Goal: Task Accomplishment & Management: Complete application form

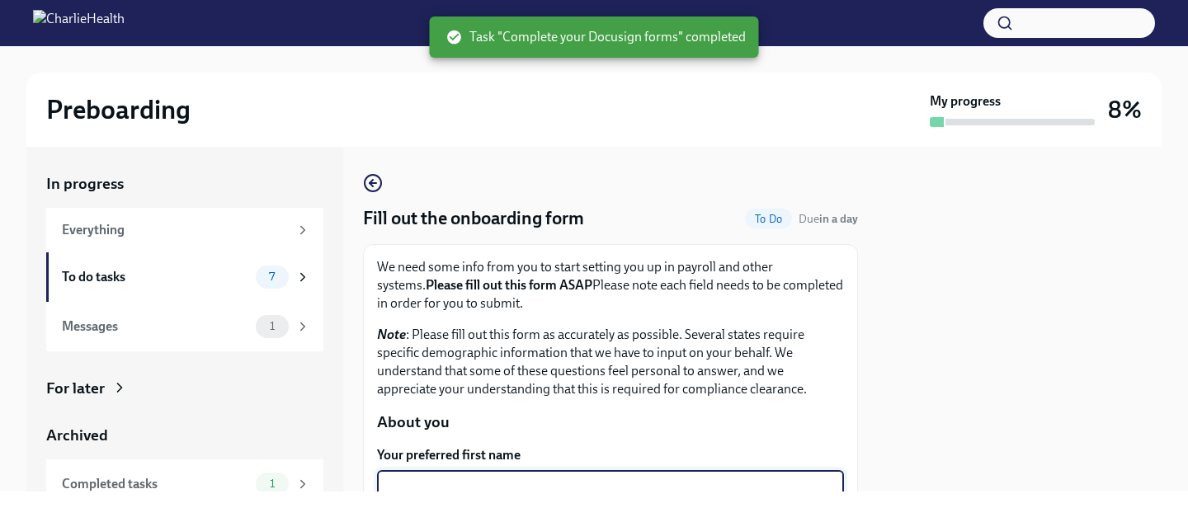
scroll to position [255, 0]
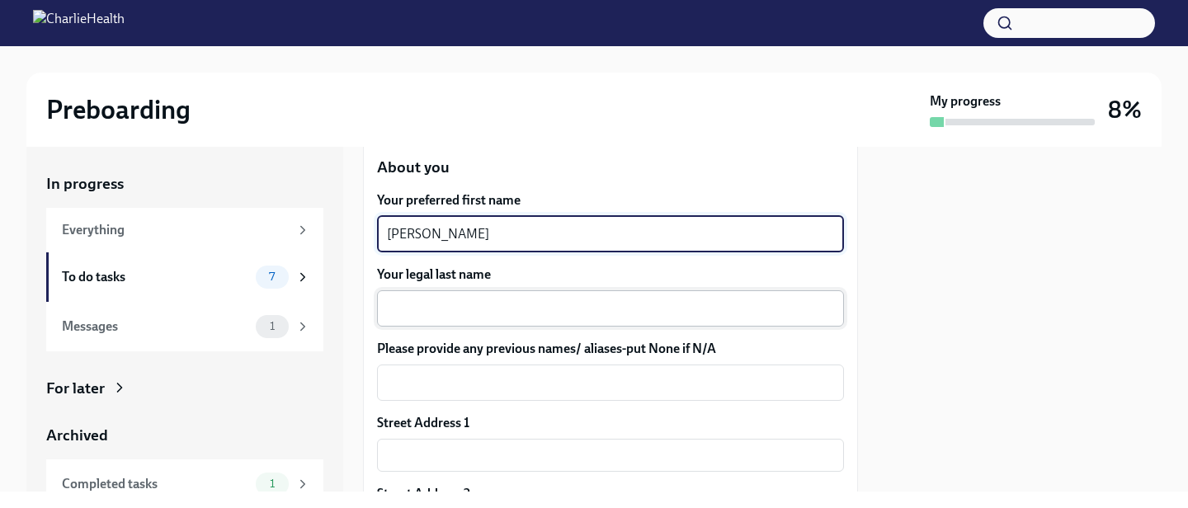
type textarea "[PERSON_NAME]"
click at [454, 313] on textarea "Your legal last name" at bounding box center [610, 309] width 447 height 20
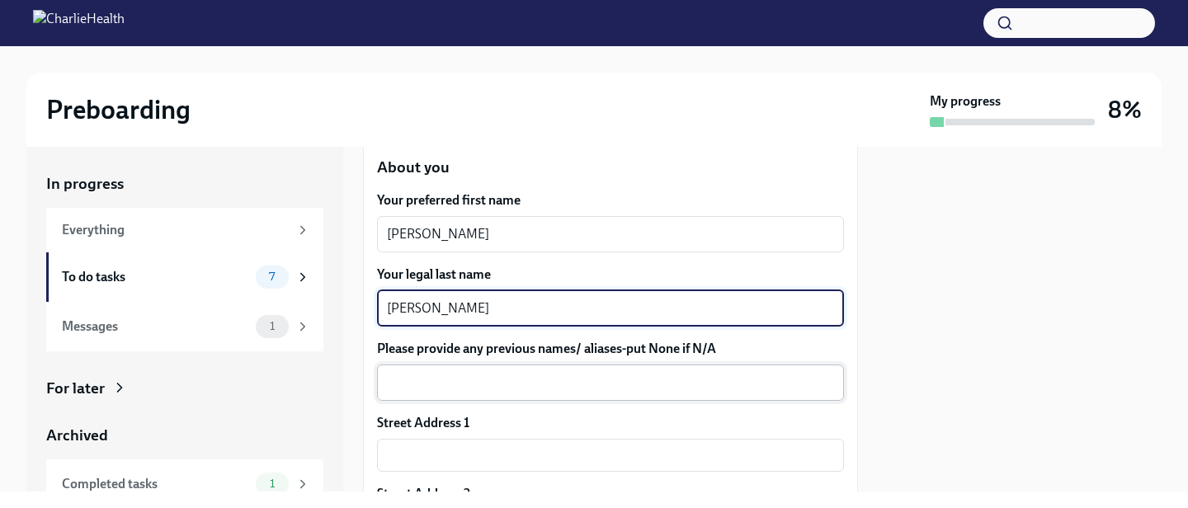
type textarea "[PERSON_NAME]"
click at [481, 384] on textarea "Please provide any previous names/ aliases-put None if N/A" at bounding box center [610, 383] width 447 height 20
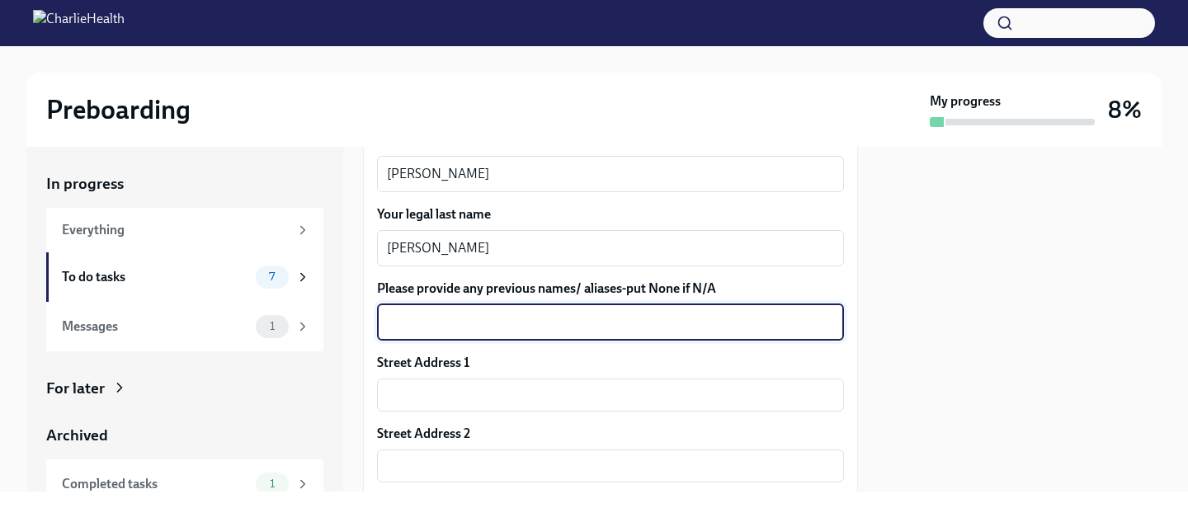
scroll to position [317, 0]
type textarea "None"
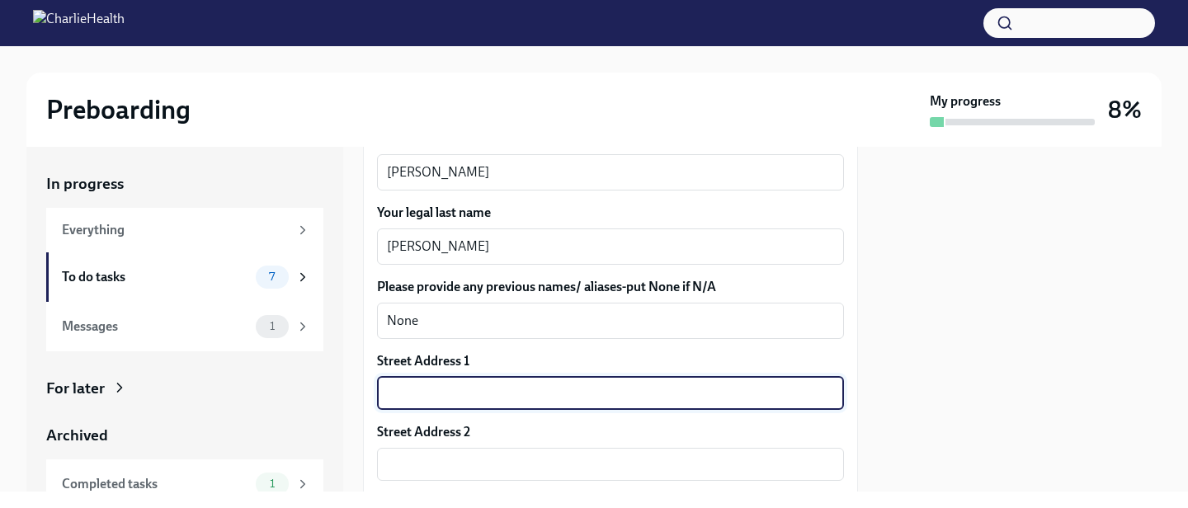
click at [482, 388] on input "text" at bounding box center [610, 393] width 467 height 33
type input "[STREET_ADDRESS]"
type input "78413"
type input "[DATE]"
type input "[US_STATE]"
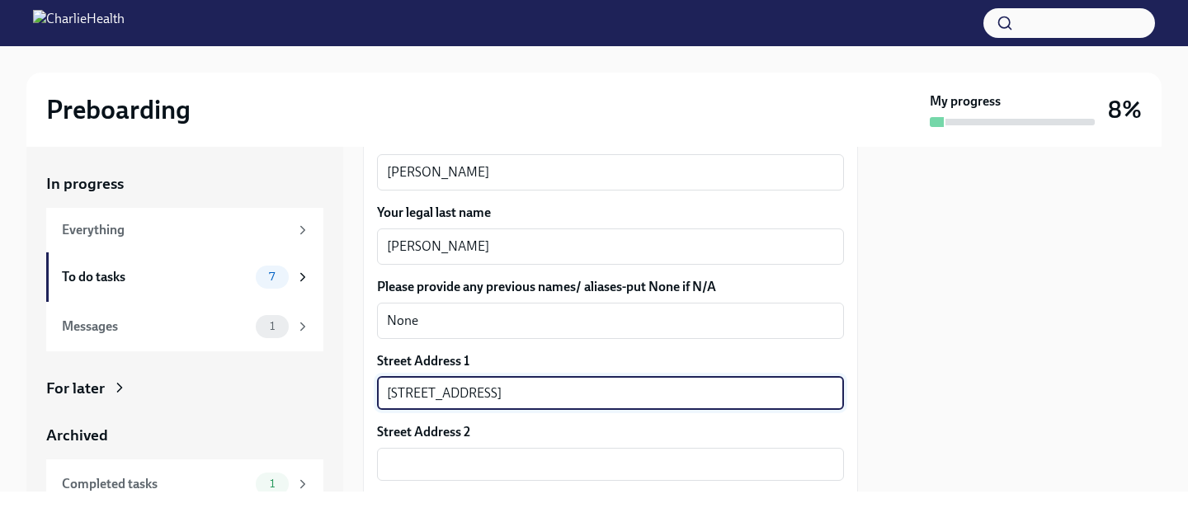
type input "US"
type input "[STREET_ADDRESS]"
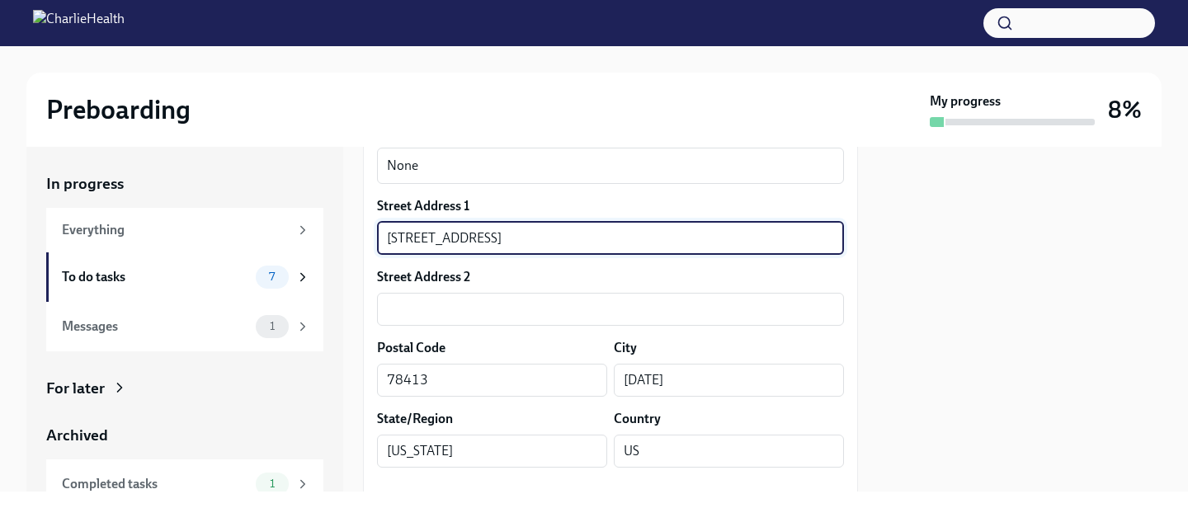
scroll to position [485, 0]
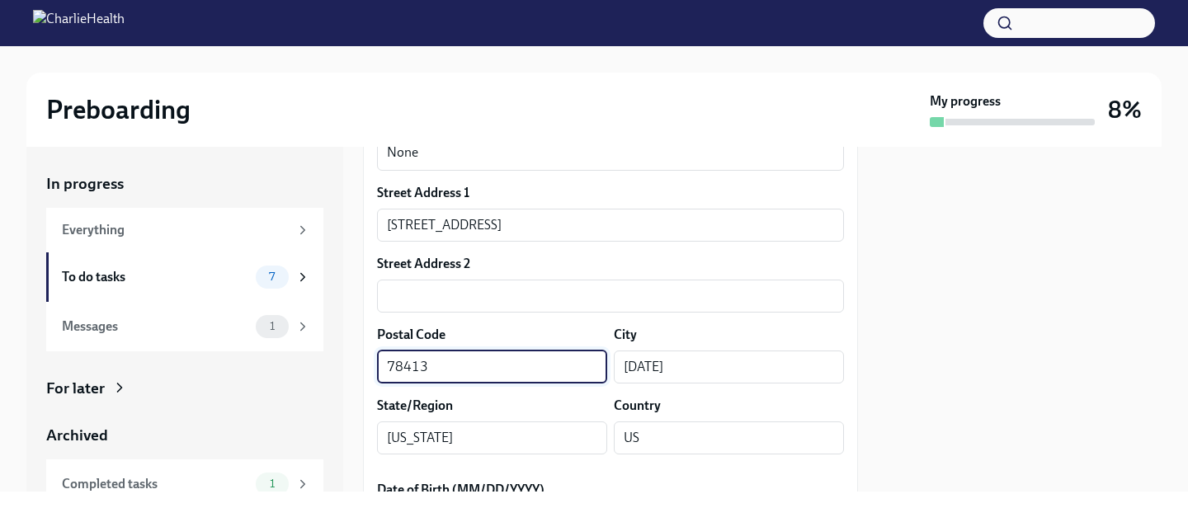
click at [508, 370] on input "78413" at bounding box center [492, 367] width 230 height 33
type input "78413"
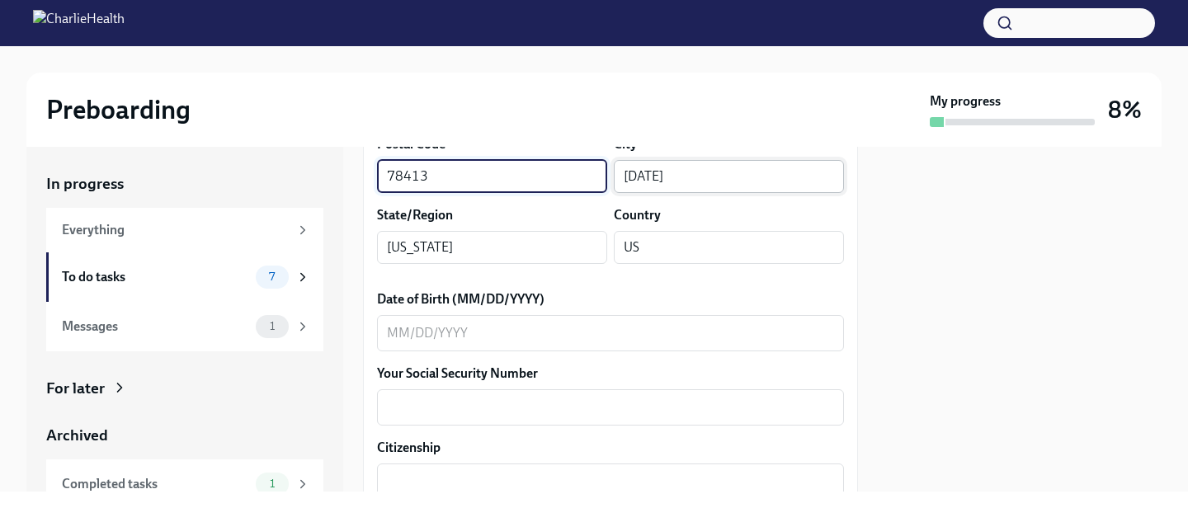
scroll to position [678, 0]
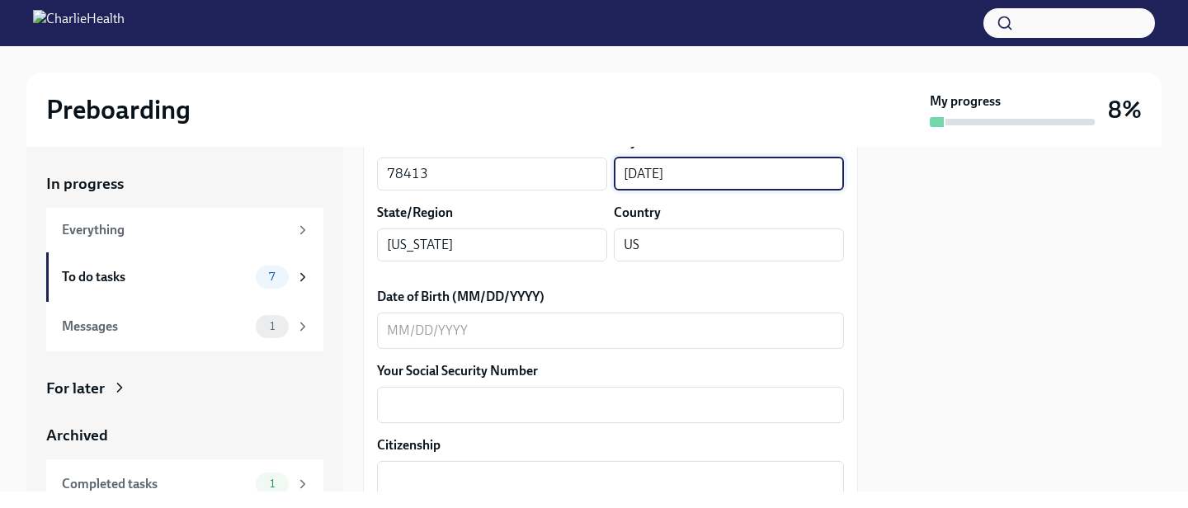
click at [734, 172] on input "[DATE]" at bounding box center [729, 174] width 230 height 33
type input "[DATE]"
click at [509, 324] on textarea "Date of Birth (MM/DD/YYYY)" at bounding box center [610, 331] width 447 height 20
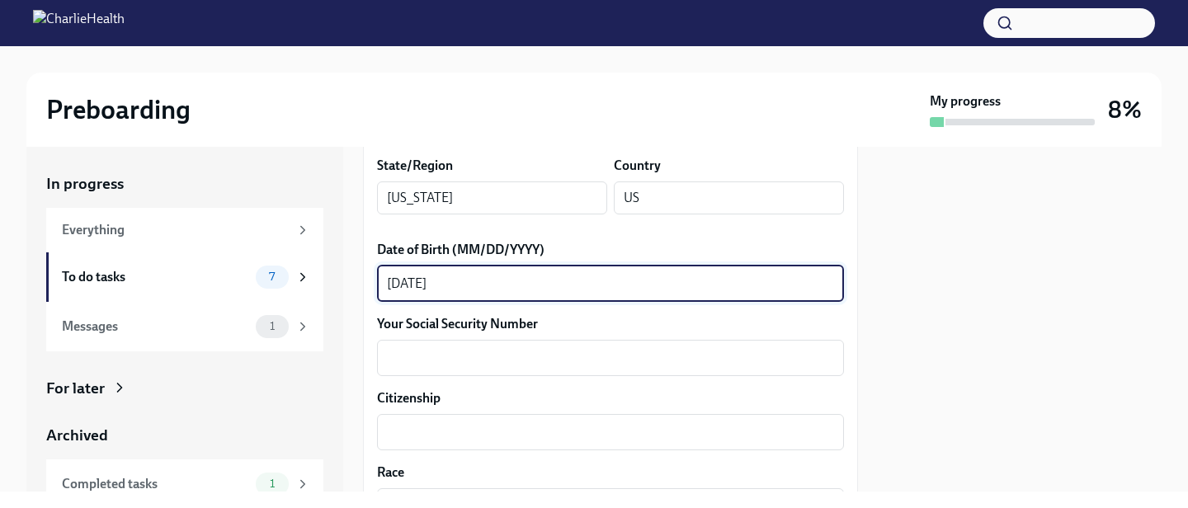
scroll to position [737, 0]
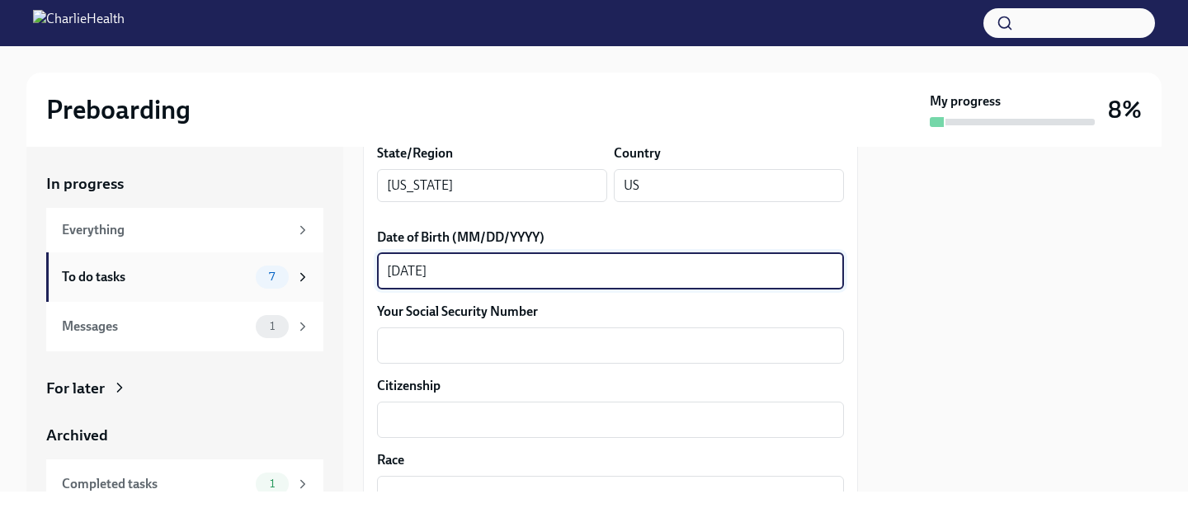
type textarea "[DATE]"
click at [261, 273] on span "7" at bounding box center [272, 277] width 26 height 12
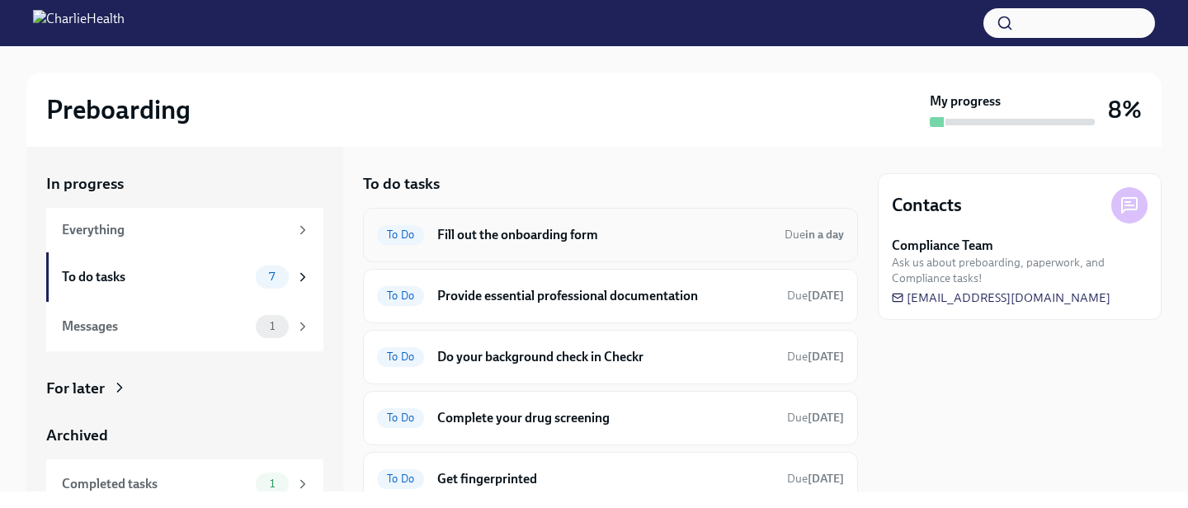
click at [483, 233] on h6 "Fill out the onboarding form" at bounding box center [604, 235] width 334 height 18
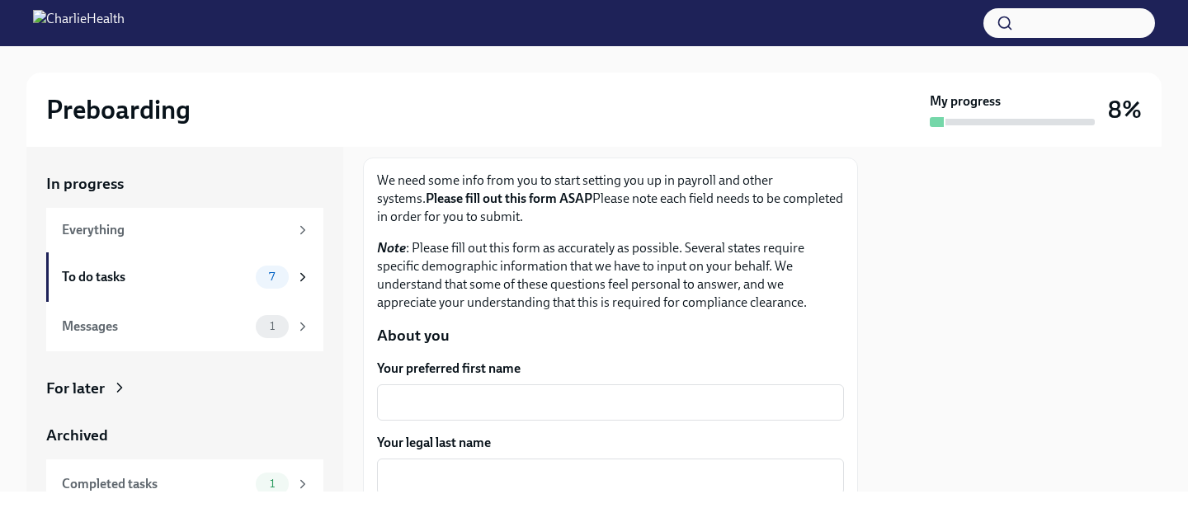
scroll to position [90, 0]
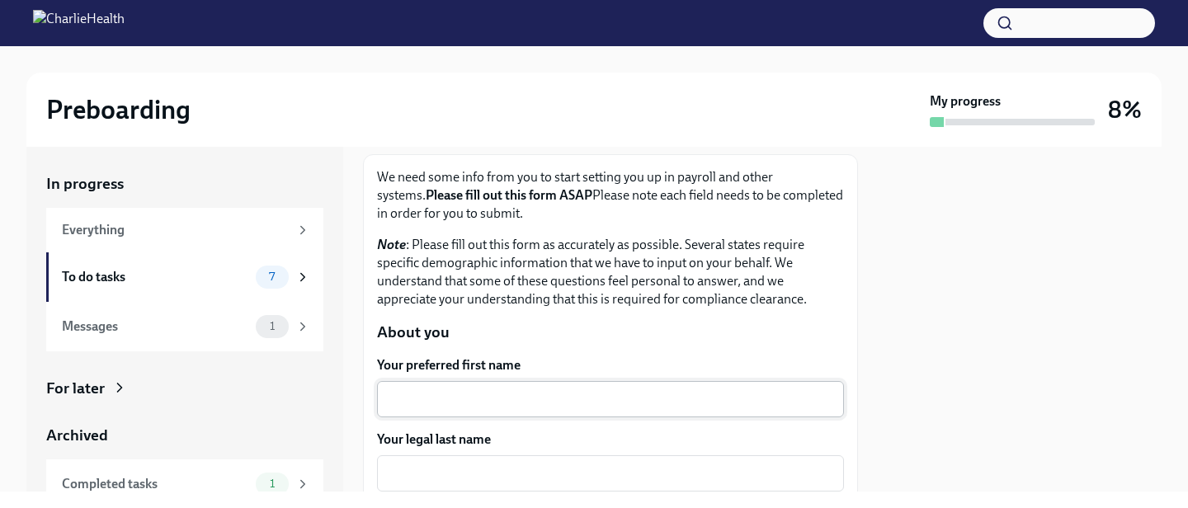
click at [459, 398] on textarea "Your preferred first name" at bounding box center [610, 399] width 447 height 20
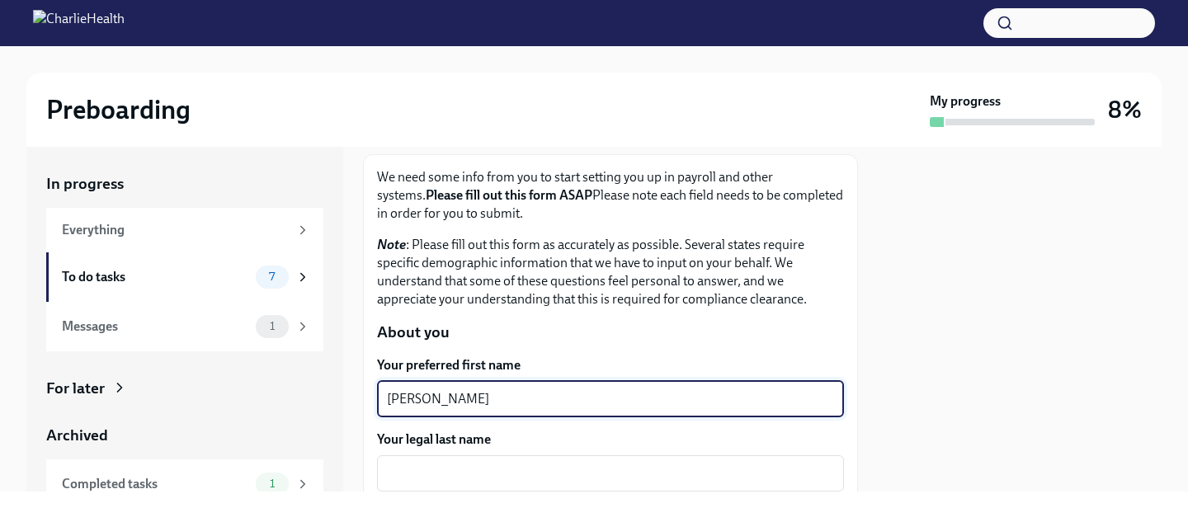
scroll to position [149, 0]
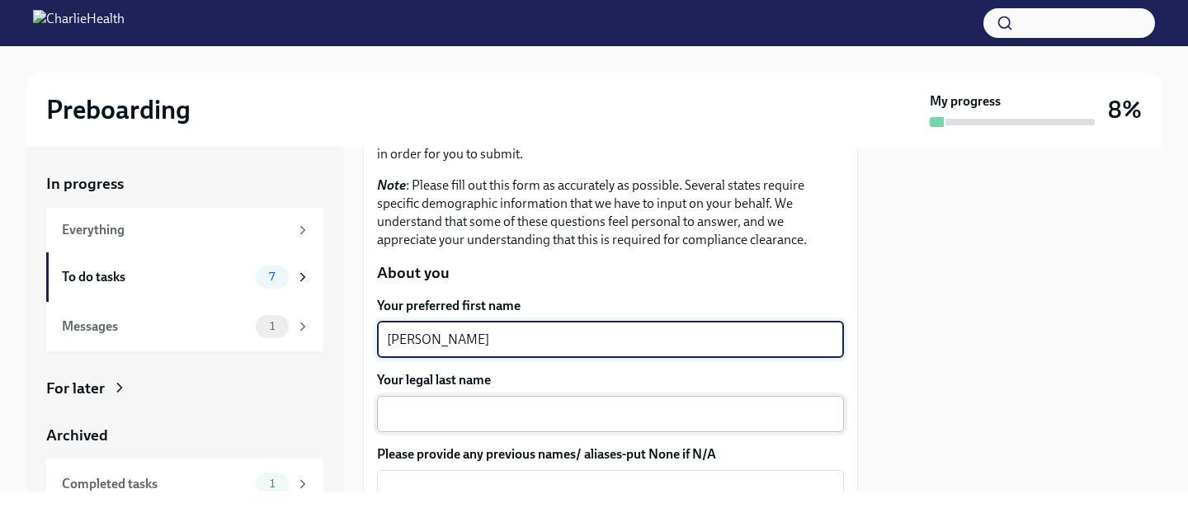
type textarea "[PERSON_NAME]"
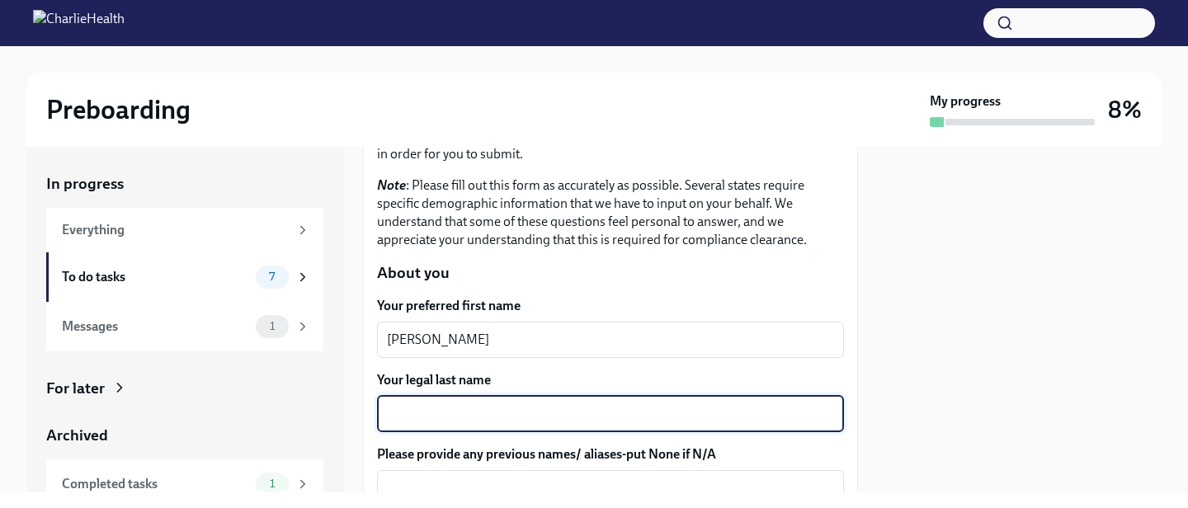
click at [447, 405] on textarea "Your legal last name" at bounding box center [610, 414] width 447 height 20
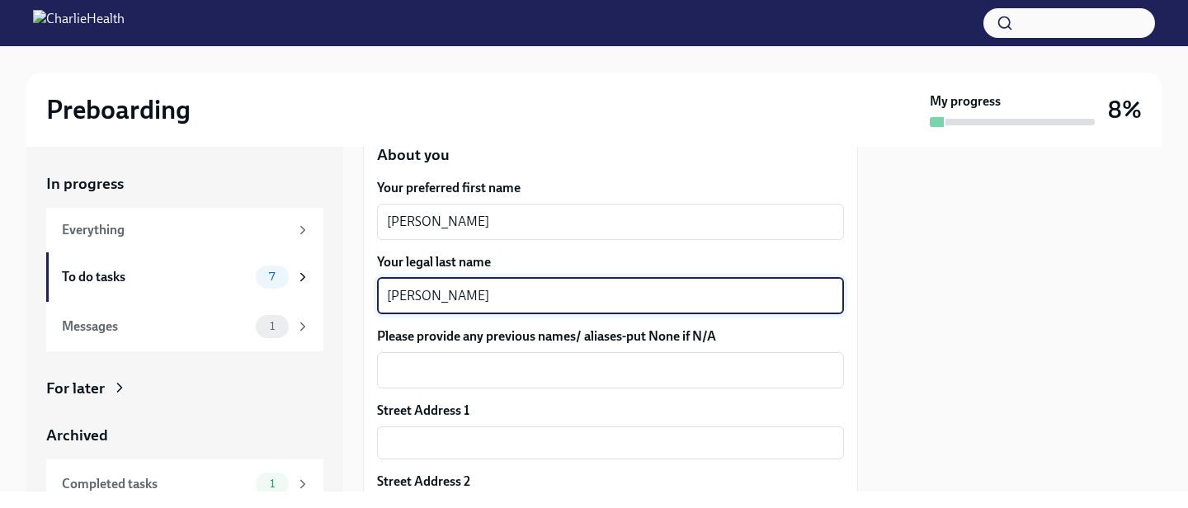
scroll to position [268, 0]
type textarea "[PERSON_NAME]"
click at [451, 373] on textarea "Please provide any previous names/ aliases-put None if N/A" at bounding box center [610, 370] width 447 height 20
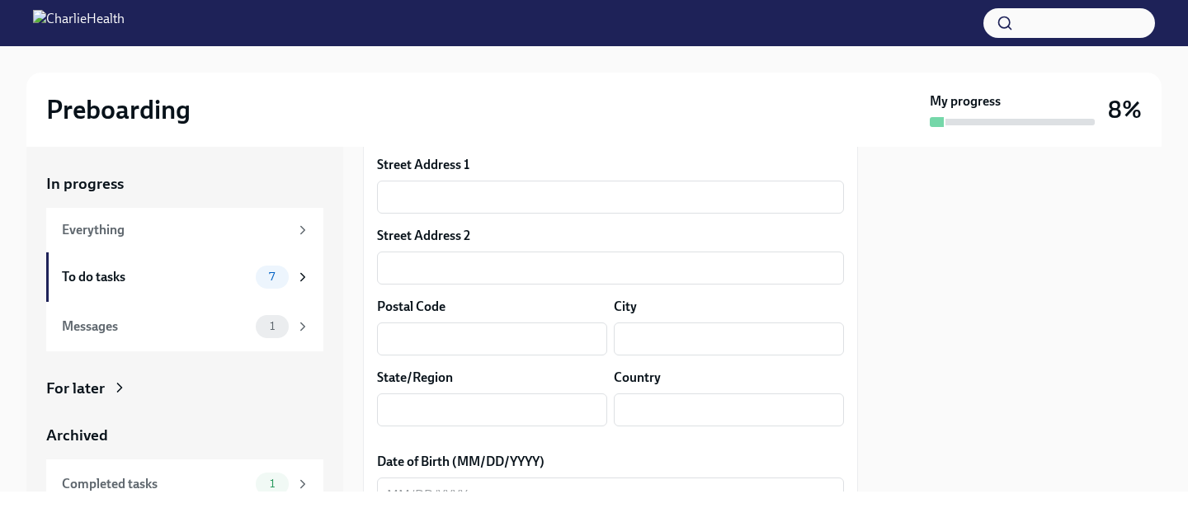
scroll to position [506, 0]
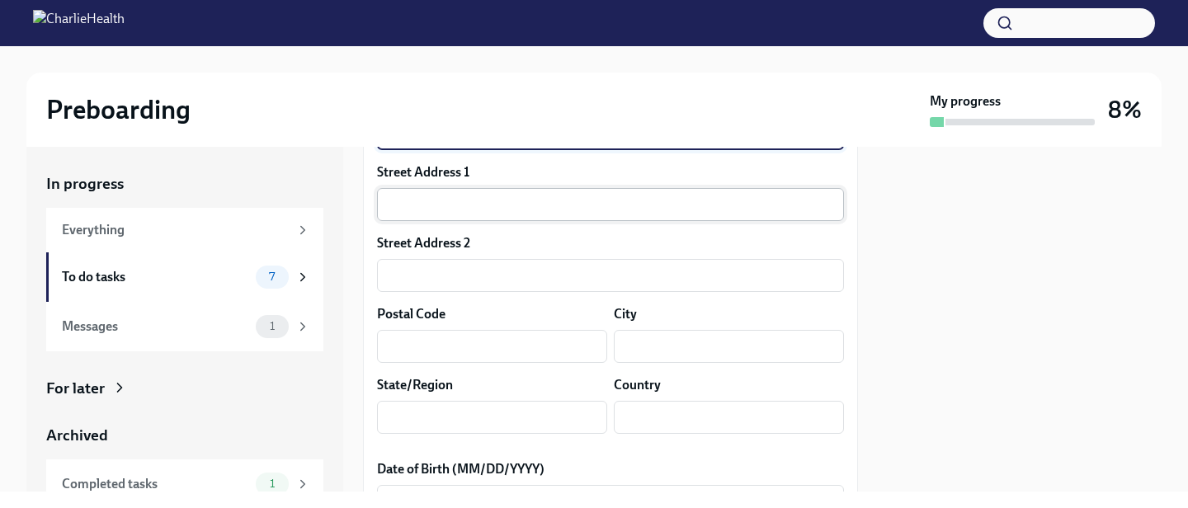
type textarea "None"
click at [456, 209] on input "text" at bounding box center [610, 204] width 467 height 33
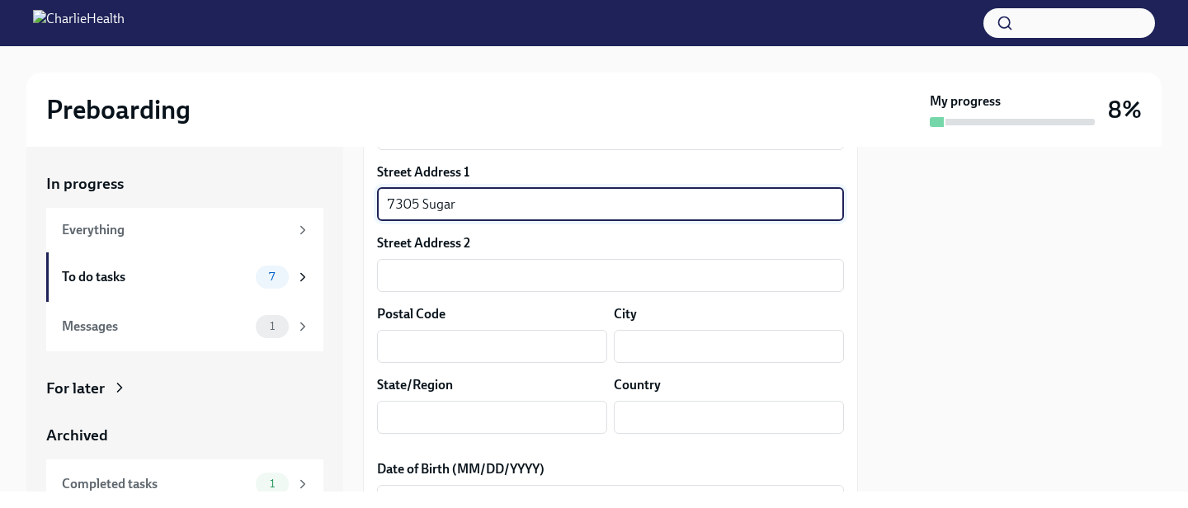
type input "[STREET_ADDRESS]"
type input "78413"
type input "[DATE]"
type input "[US_STATE]"
type input "US"
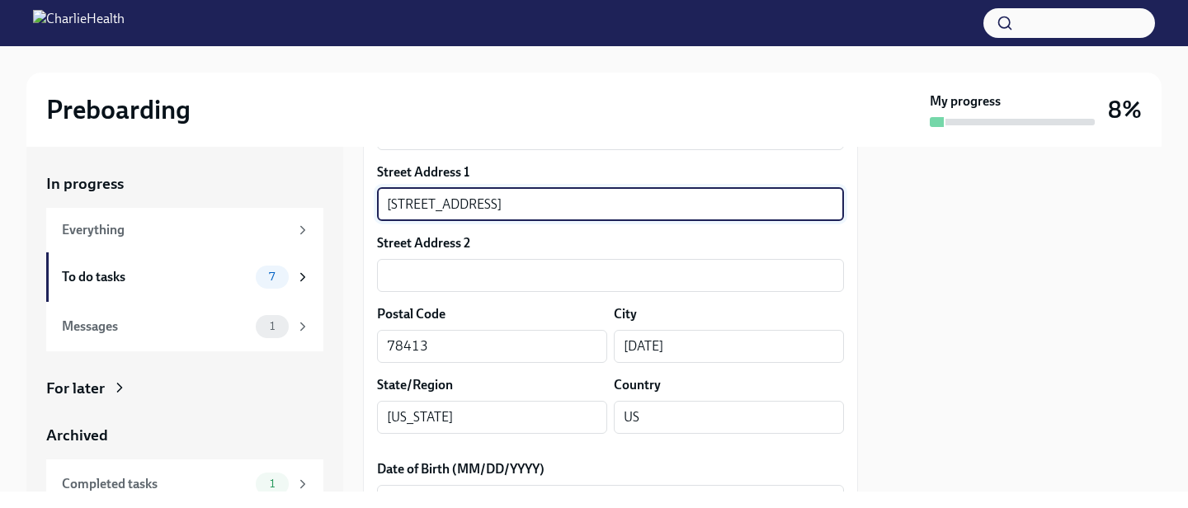
type input "[STREET_ADDRESS]"
click at [737, 351] on input "[DATE]" at bounding box center [729, 346] width 230 height 33
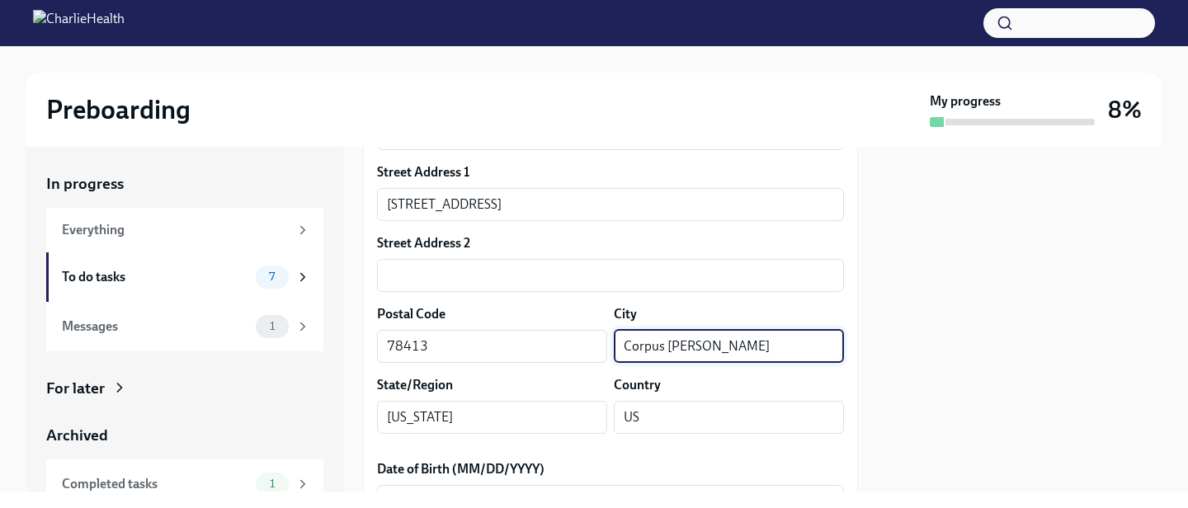
type input "[DATE]"
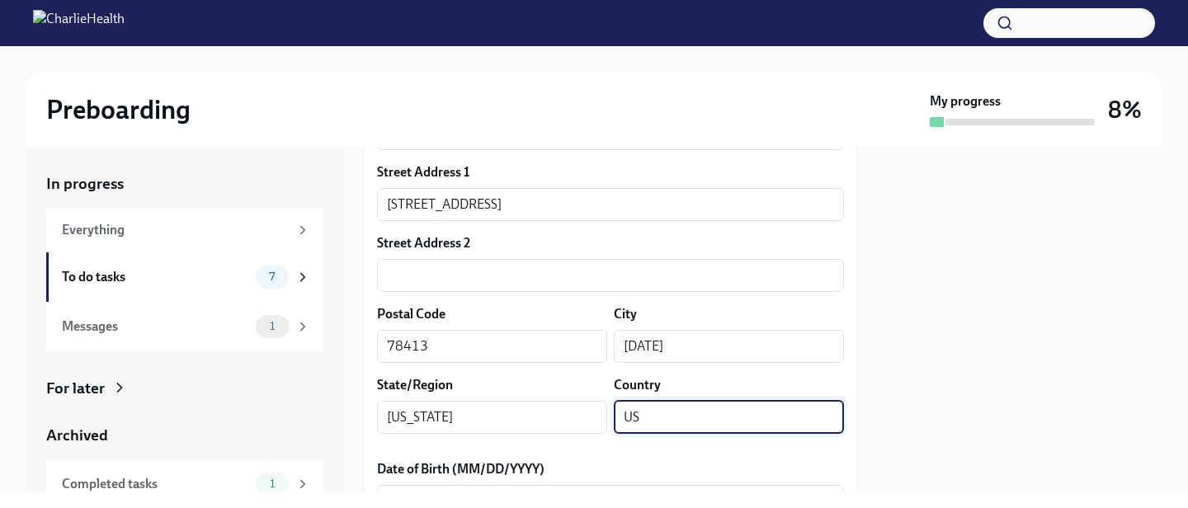
click at [670, 417] on input "US" at bounding box center [729, 417] width 230 height 33
type input "[GEOGRAPHIC_DATA]"
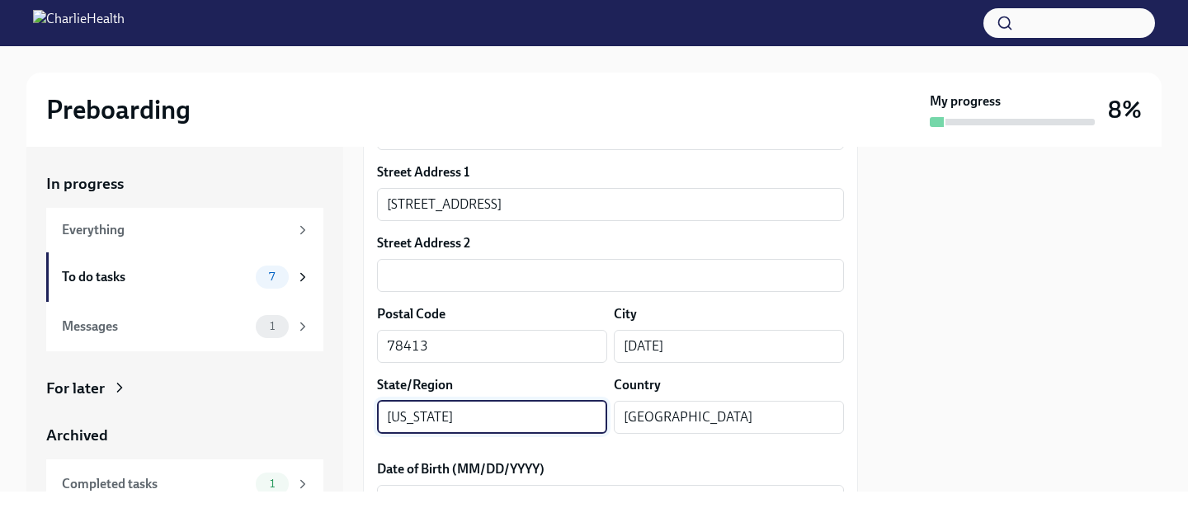
click at [544, 423] on input "[US_STATE]" at bounding box center [492, 417] width 230 height 33
type input "[US_STATE]"
click at [437, 349] on input "78413" at bounding box center [492, 346] width 230 height 33
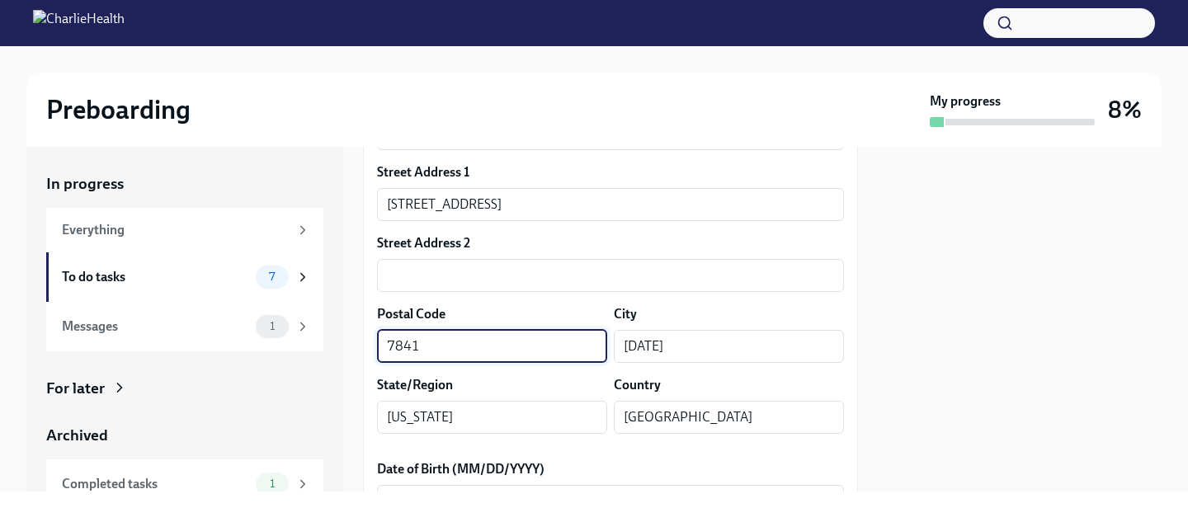
type input "78413"
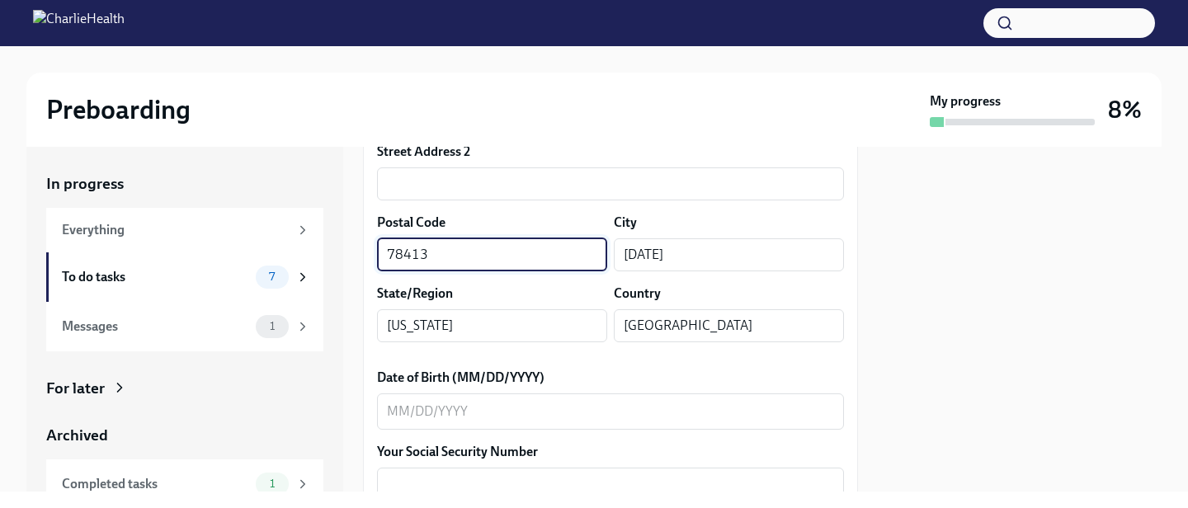
scroll to position [600, 0]
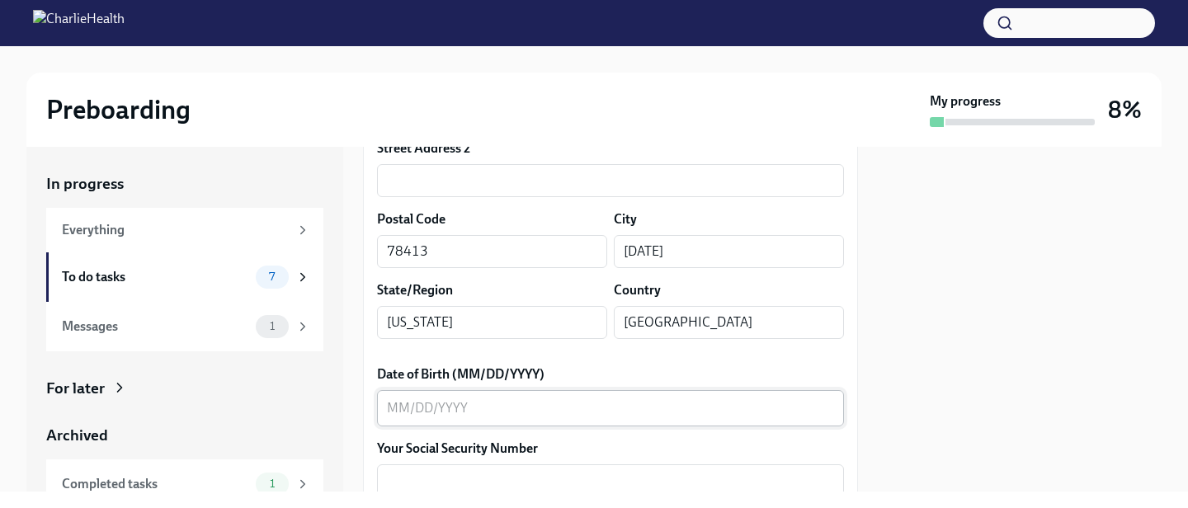
click at [407, 410] on textarea "Date of Birth (MM/DD/YYYY)" at bounding box center [610, 408] width 447 height 20
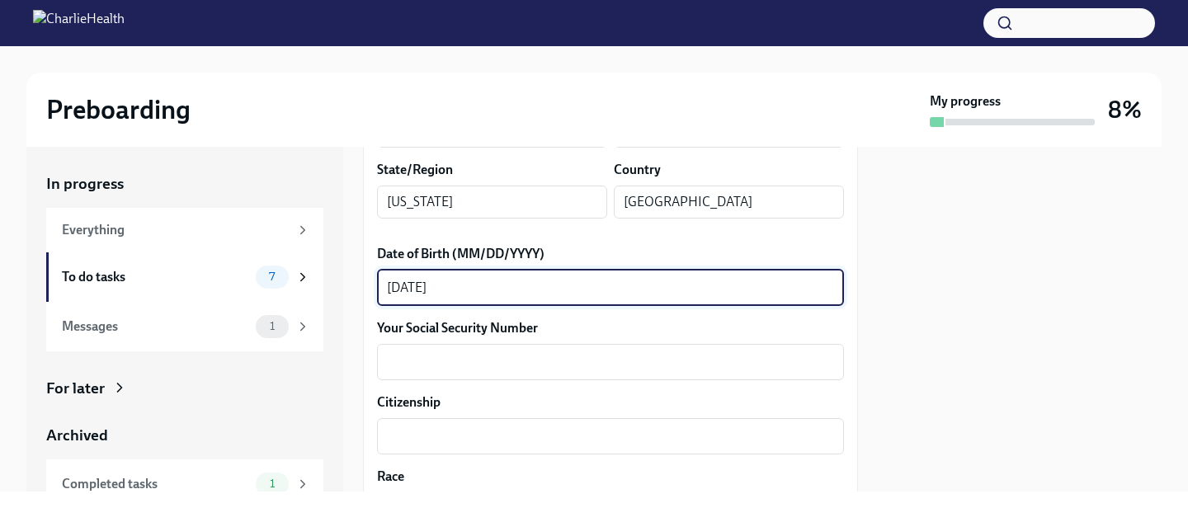
scroll to position [779, 0]
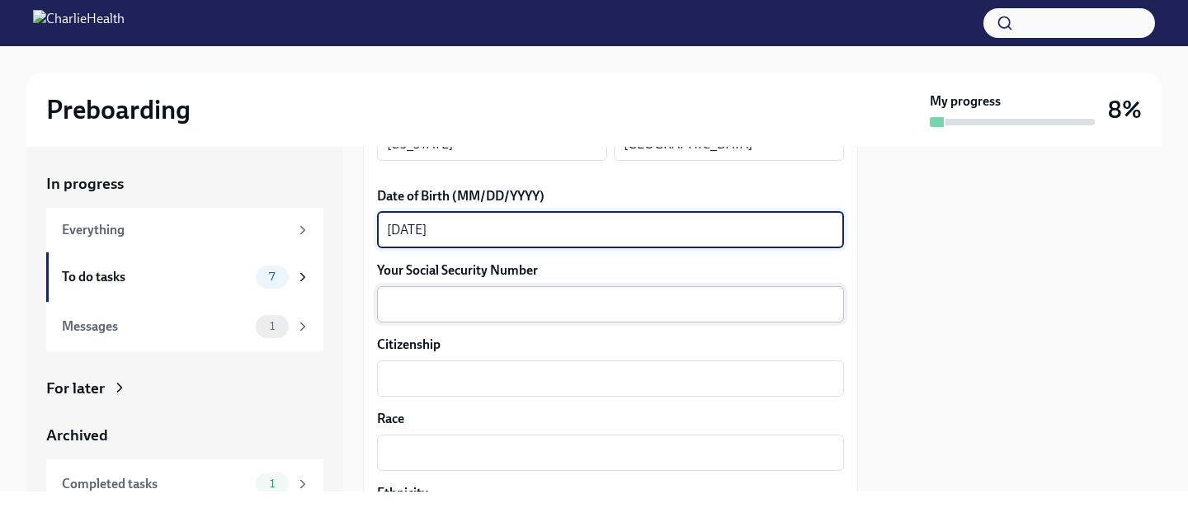
type textarea "[DATE]"
click at [407, 296] on textarea "Your Social Security Number" at bounding box center [610, 304] width 447 height 20
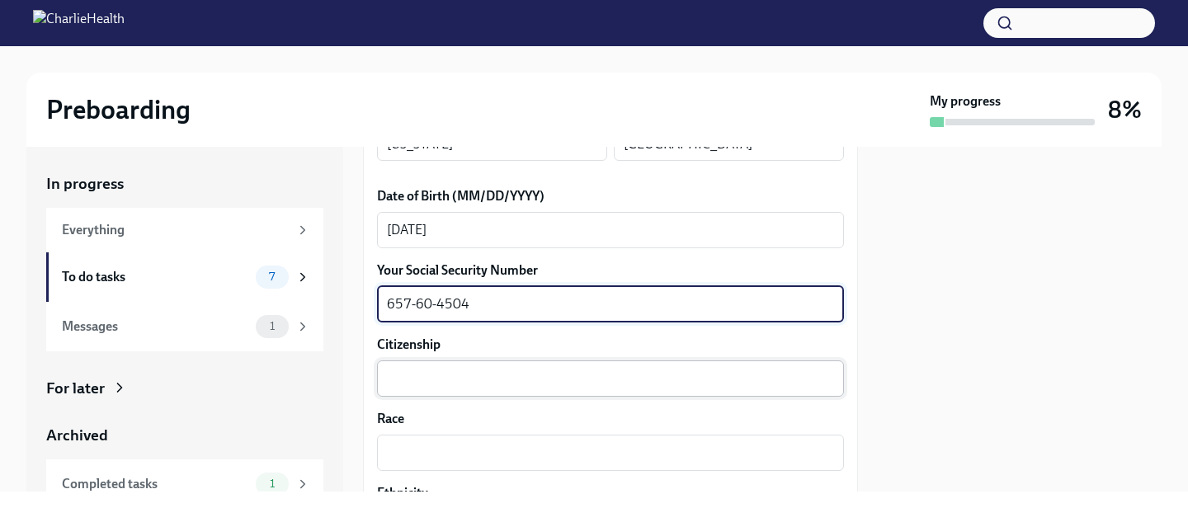
type textarea "657-60-4504"
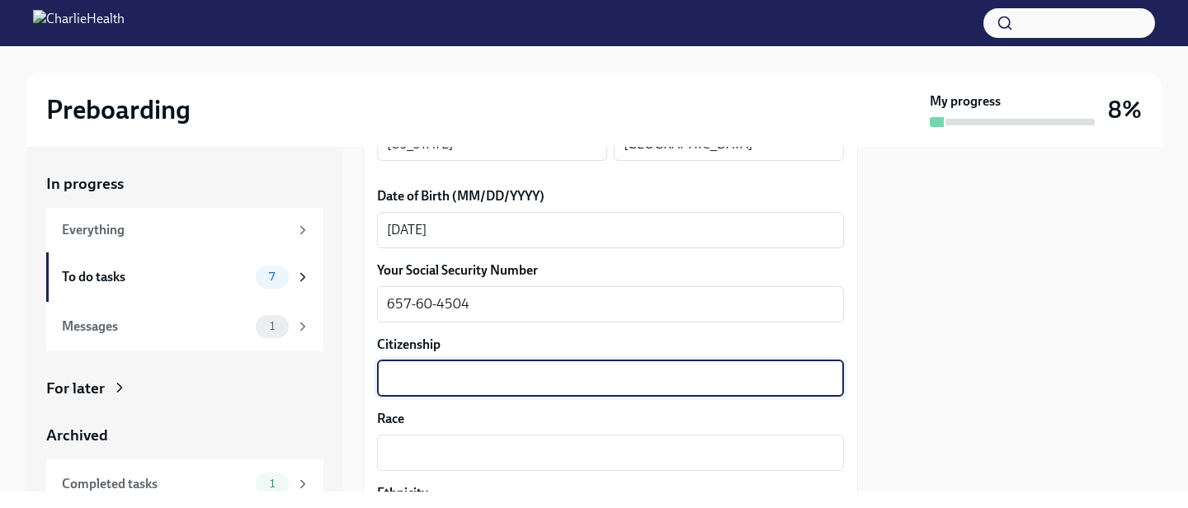
click at [439, 371] on textarea "Citizenship" at bounding box center [610, 379] width 447 height 20
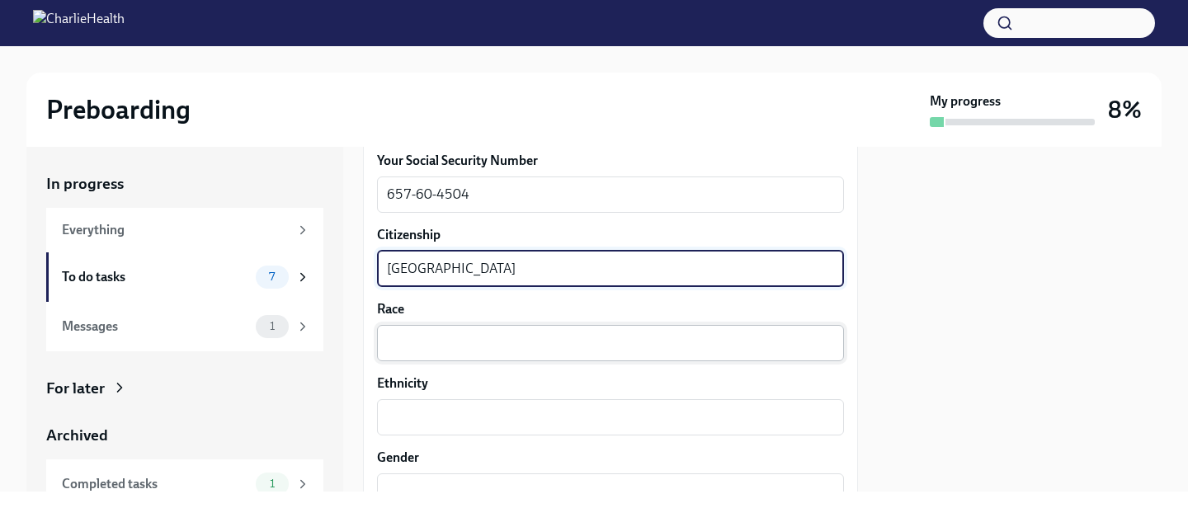
scroll to position [895, 0]
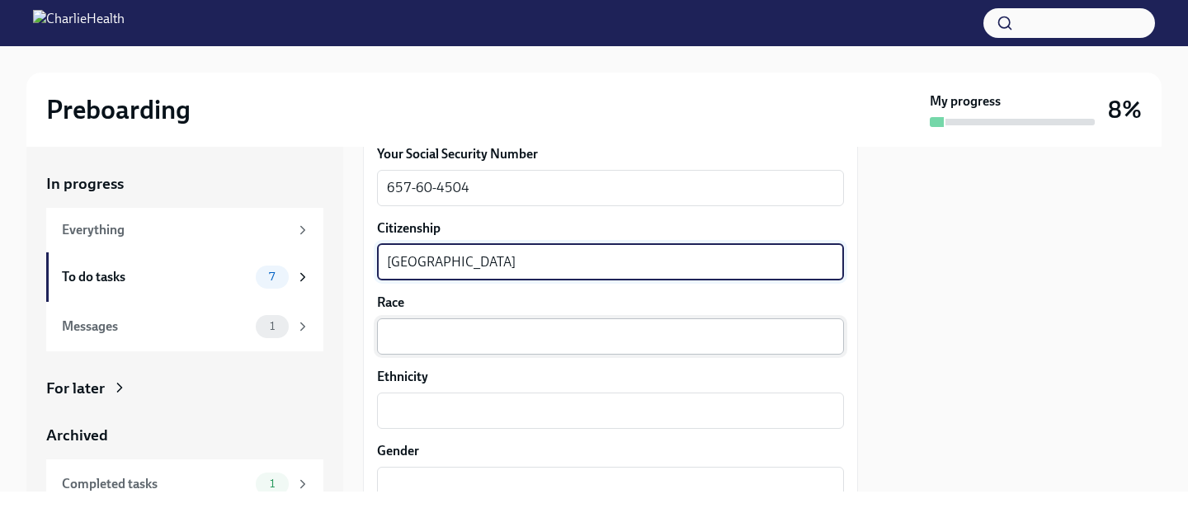
type textarea "[GEOGRAPHIC_DATA]"
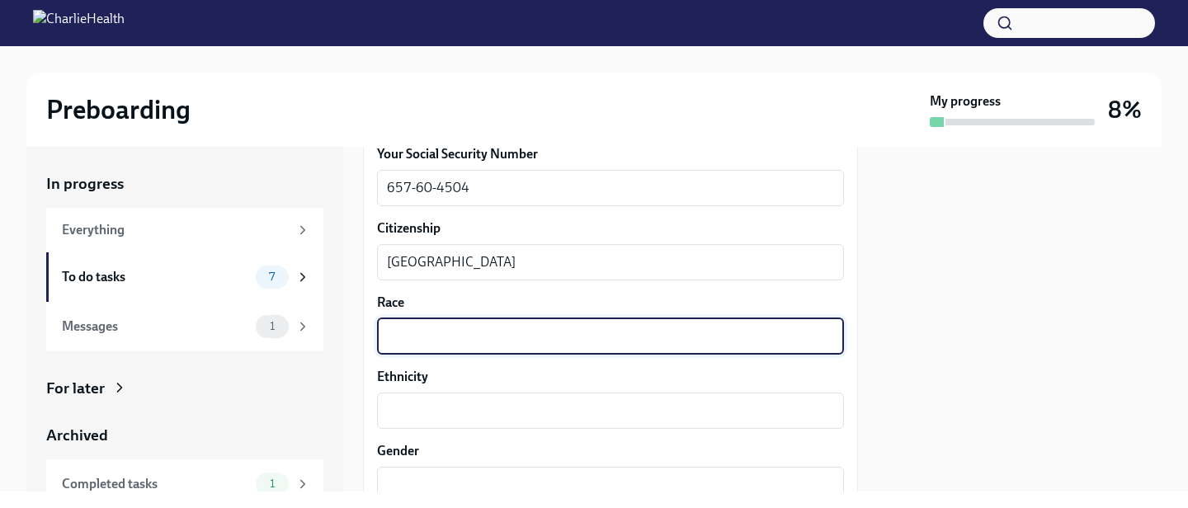
click at [408, 337] on textarea "Race" at bounding box center [610, 337] width 447 height 20
type textarea "[DEMOGRAPHIC_DATA]"
click at [408, 403] on textarea "Ethnicity" at bounding box center [610, 411] width 447 height 20
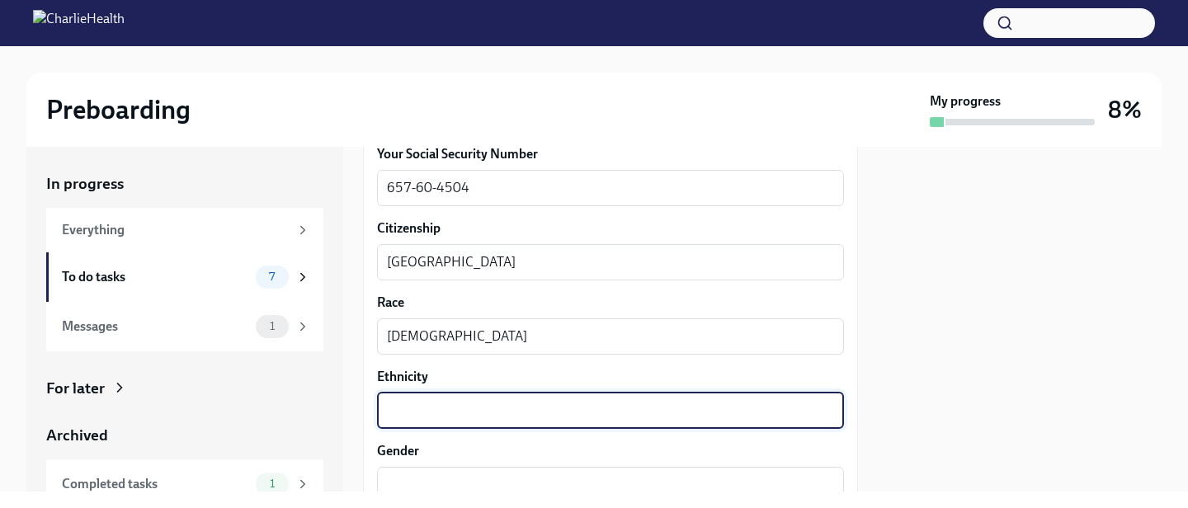
type textarea "H"
click at [426, 347] on div "Asian x ​" at bounding box center [610, 336] width 467 height 36
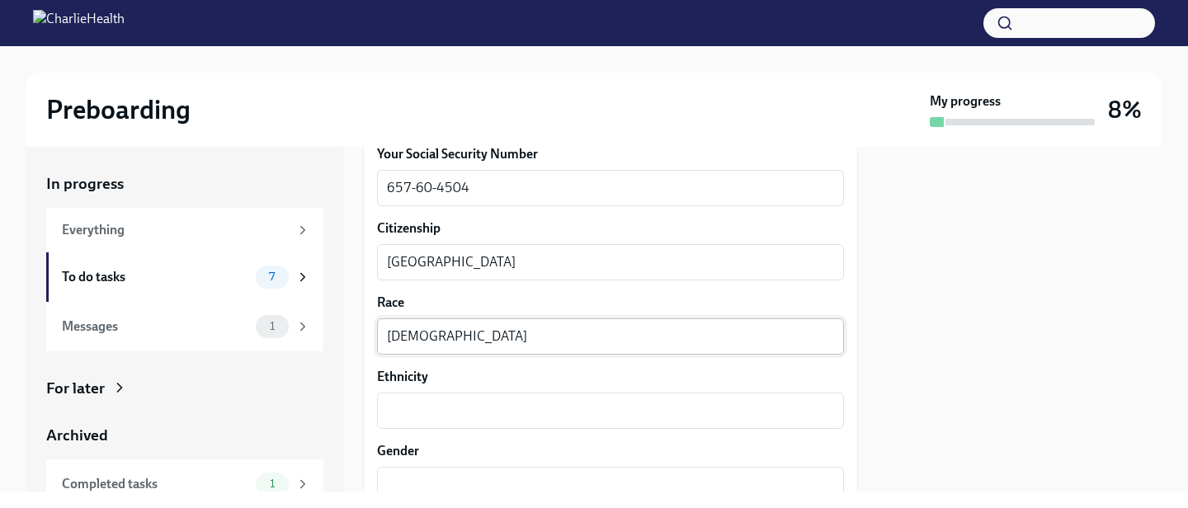
click at [380, 338] on div "Asian x ​" at bounding box center [610, 336] width 467 height 36
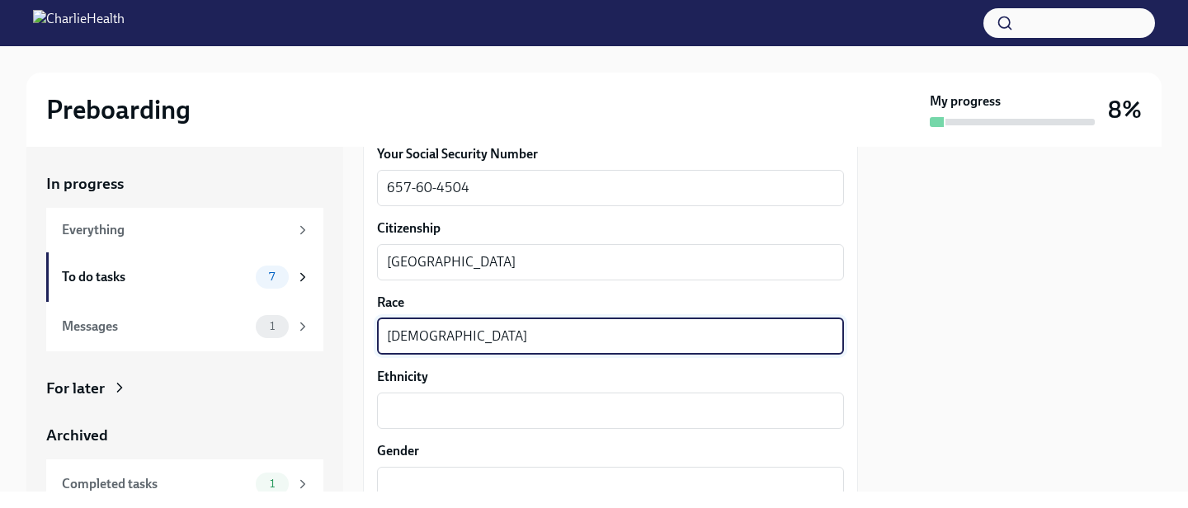
click at [388, 341] on textarea "[DEMOGRAPHIC_DATA]" at bounding box center [610, 337] width 447 height 20
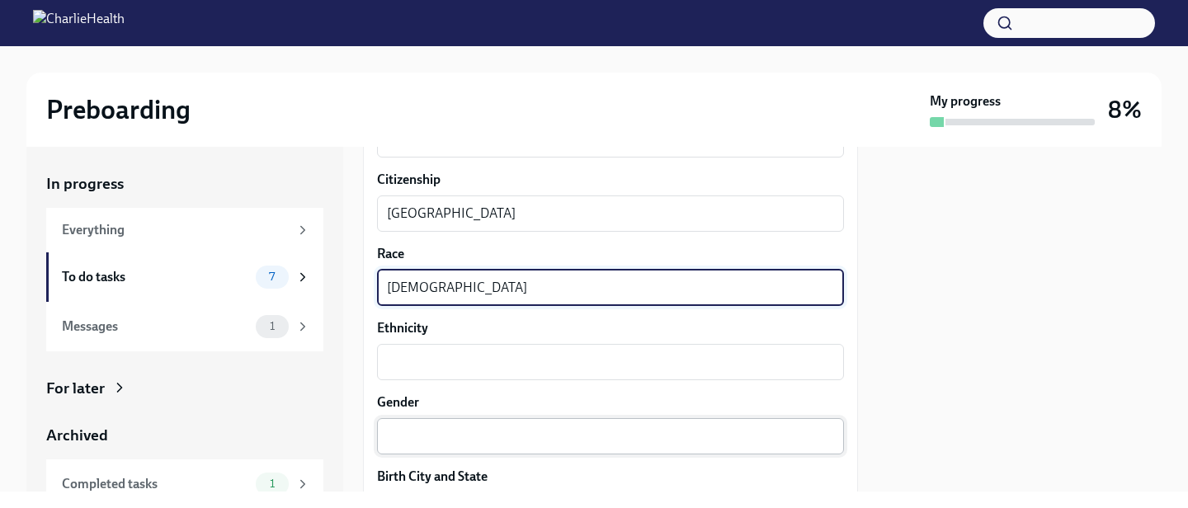
click at [413, 445] on textarea "Gender" at bounding box center [610, 436] width 447 height 20
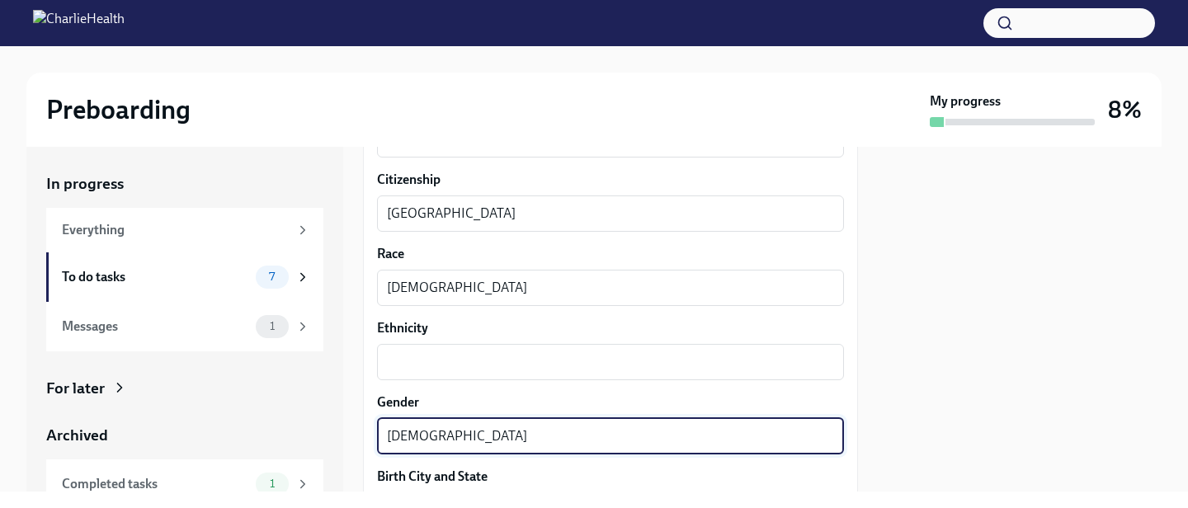
type textarea "[DEMOGRAPHIC_DATA]"
click at [421, 356] on textarea "Ethnicity" at bounding box center [610, 362] width 447 height 20
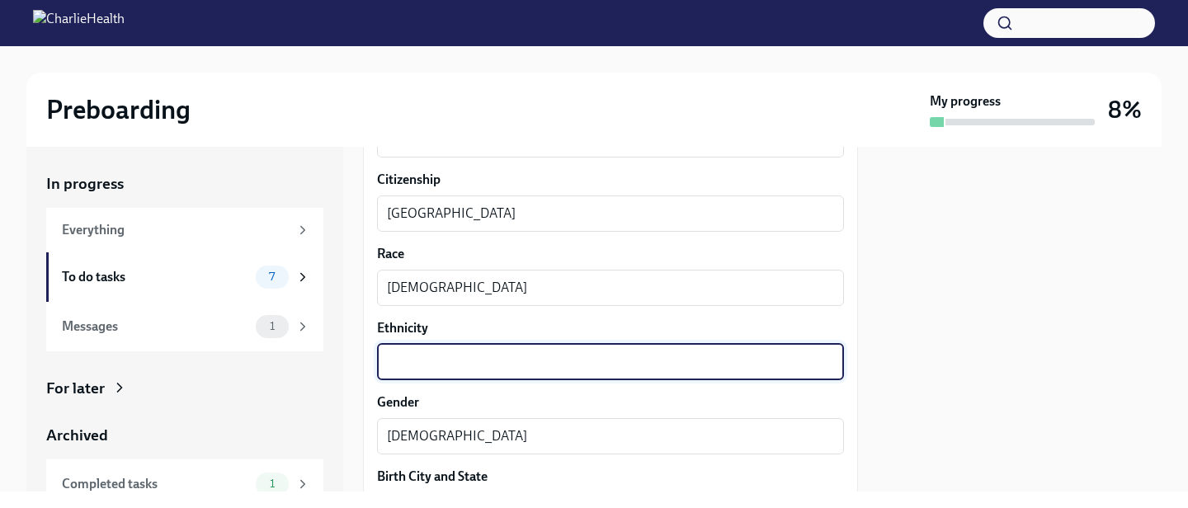
paste textarea "[DEMOGRAPHIC_DATA]/[DEMOGRAPHIC_DATA]"
type textarea "[DEMOGRAPHIC_DATA]/[DEMOGRAPHIC_DATA]"
click at [371, 384] on div "We need some info from you to start setting you up in payroll and other systems…" at bounding box center [610, 211] width 495 height 1820
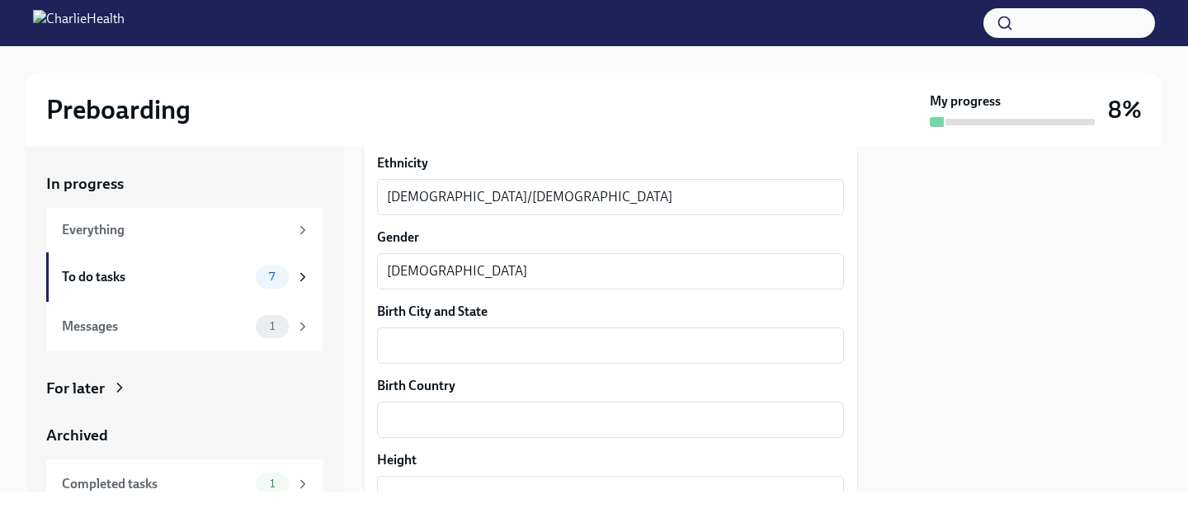
scroll to position [1122, 0]
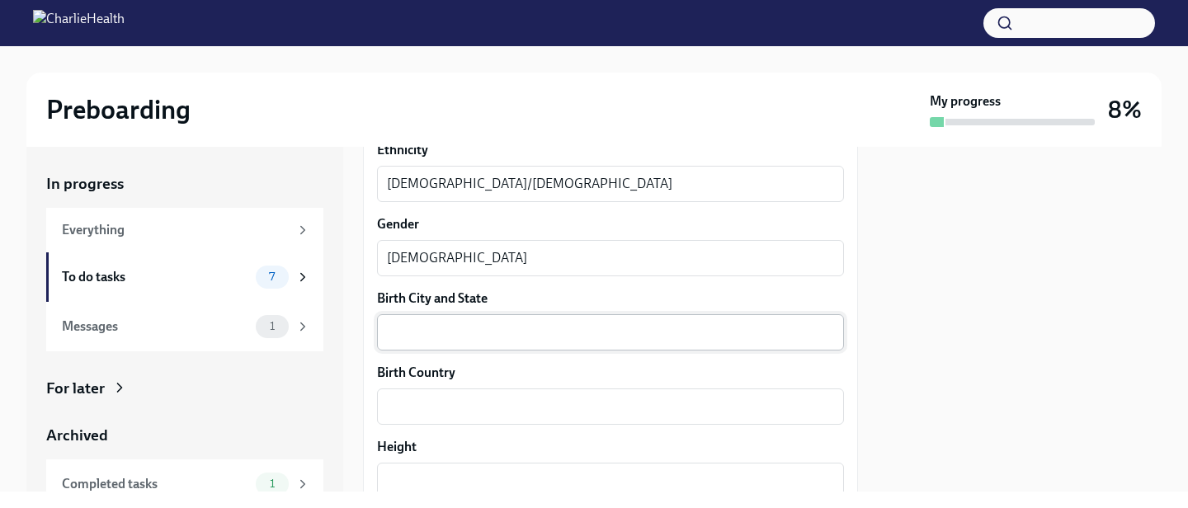
click at [418, 336] on textarea "Birth City and State" at bounding box center [610, 333] width 447 height 20
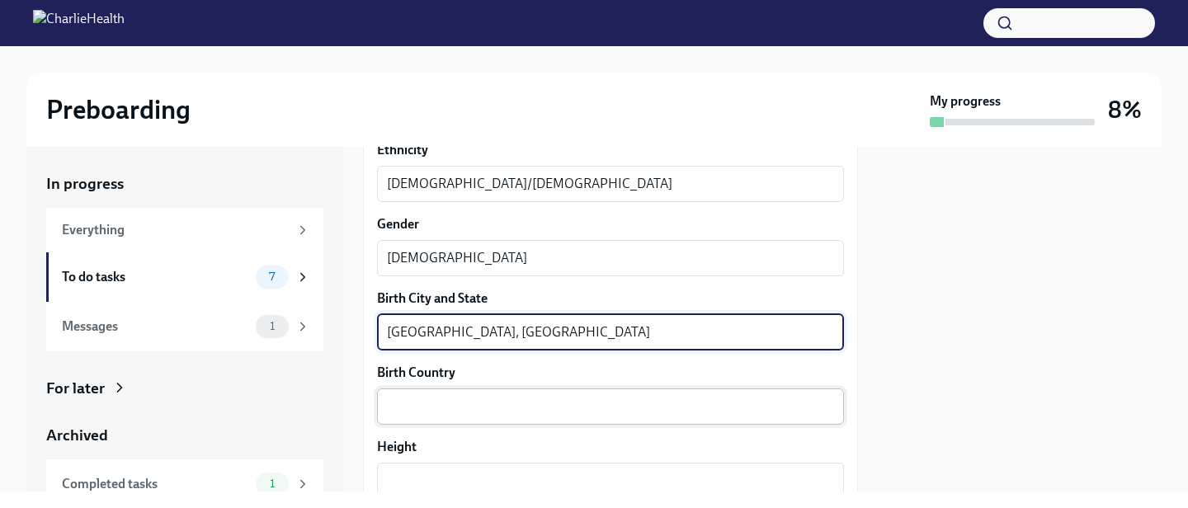
type textarea "[GEOGRAPHIC_DATA], [GEOGRAPHIC_DATA]"
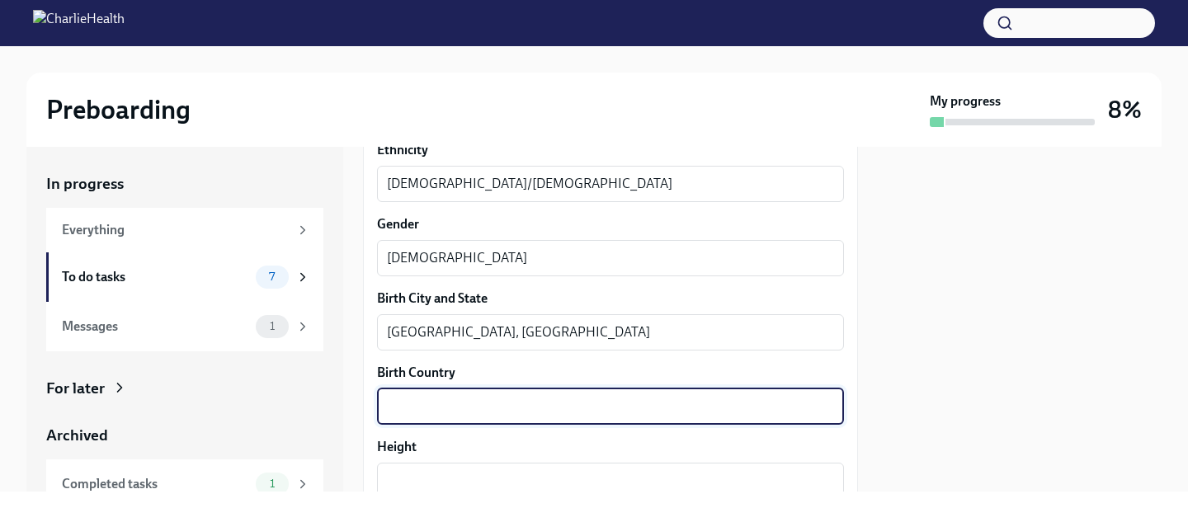
click at [407, 408] on textarea "Birth Country" at bounding box center [610, 407] width 447 height 20
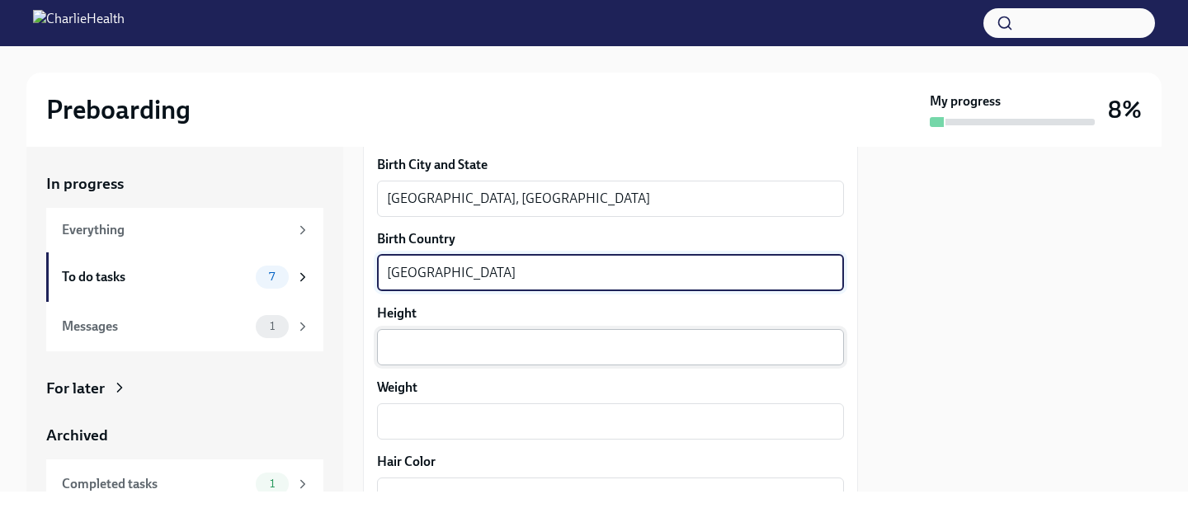
scroll to position [1258, 0]
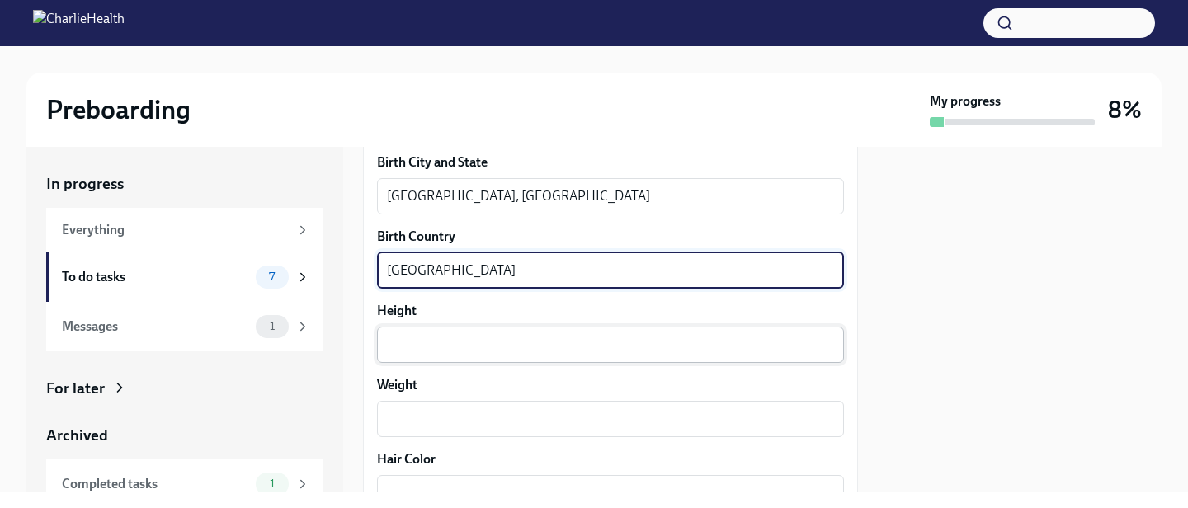
type textarea "[GEOGRAPHIC_DATA]"
click at [401, 336] on textarea "Height" at bounding box center [610, 345] width 447 height 20
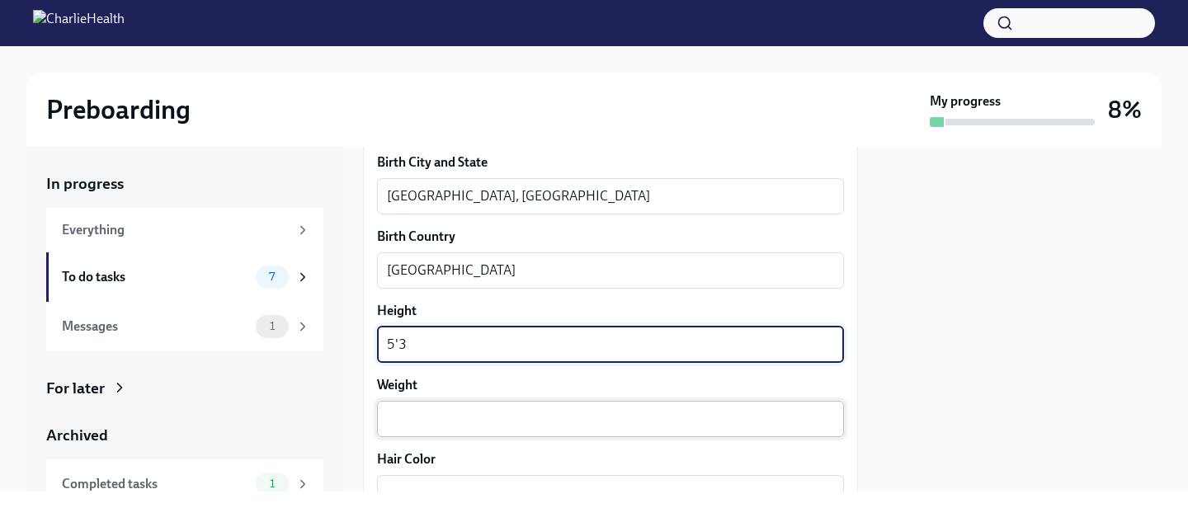
type textarea "5'3"
click at [403, 421] on textarea "Weight" at bounding box center [610, 419] width 447 height 20
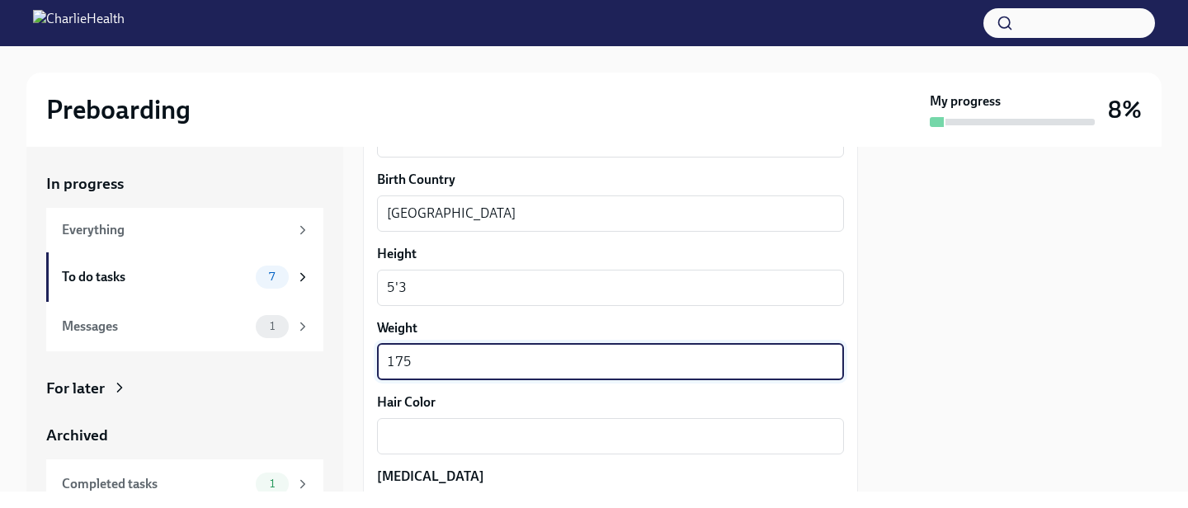
scroll to position [1330, 0]
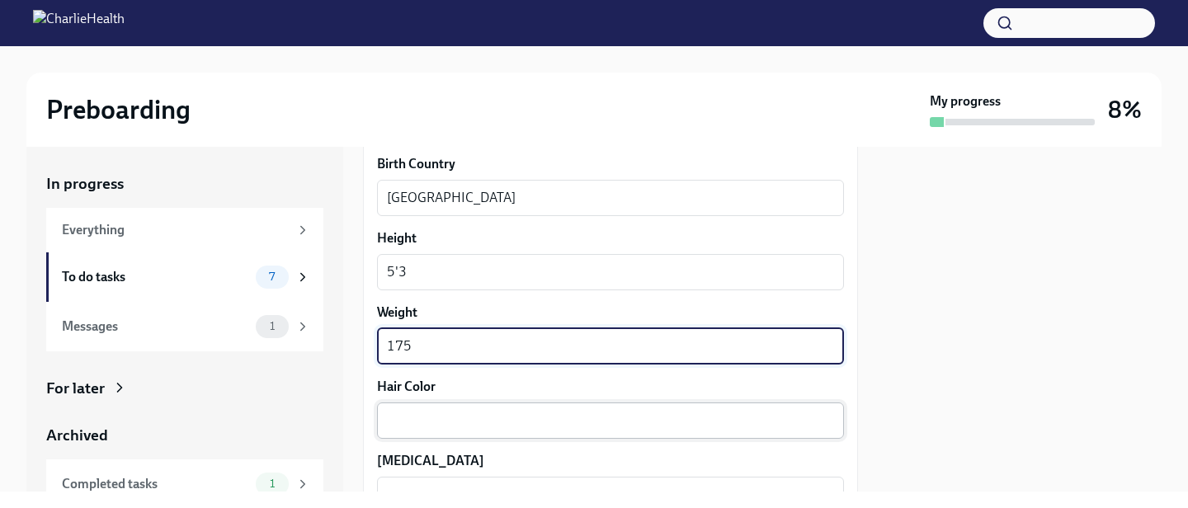
type textarea "175"
click at [399, 425] on textarea "Hair Color" at bounding box center [610, 421] width 447 height 20
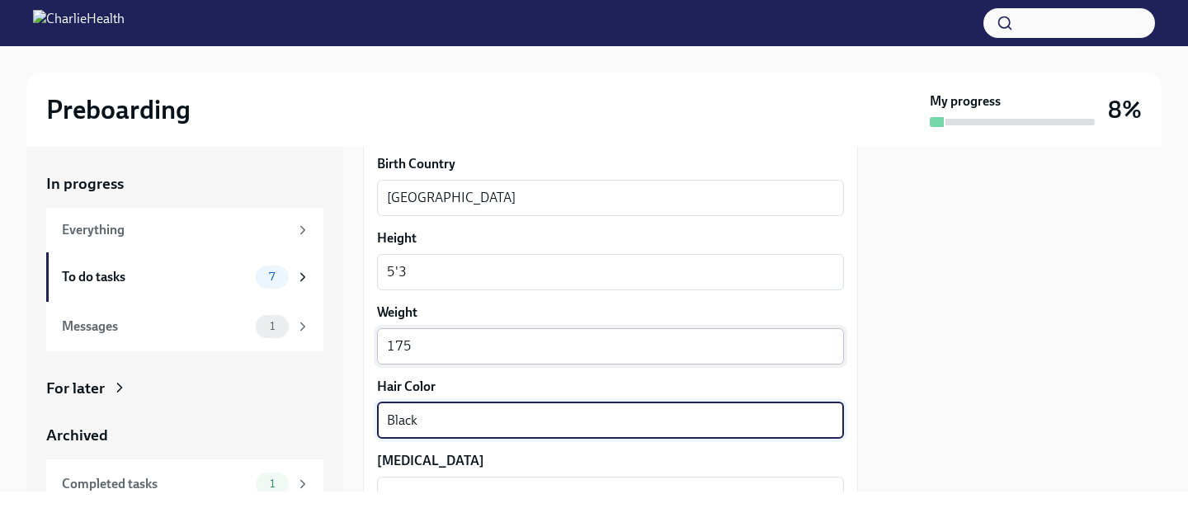
type textarea "Black"
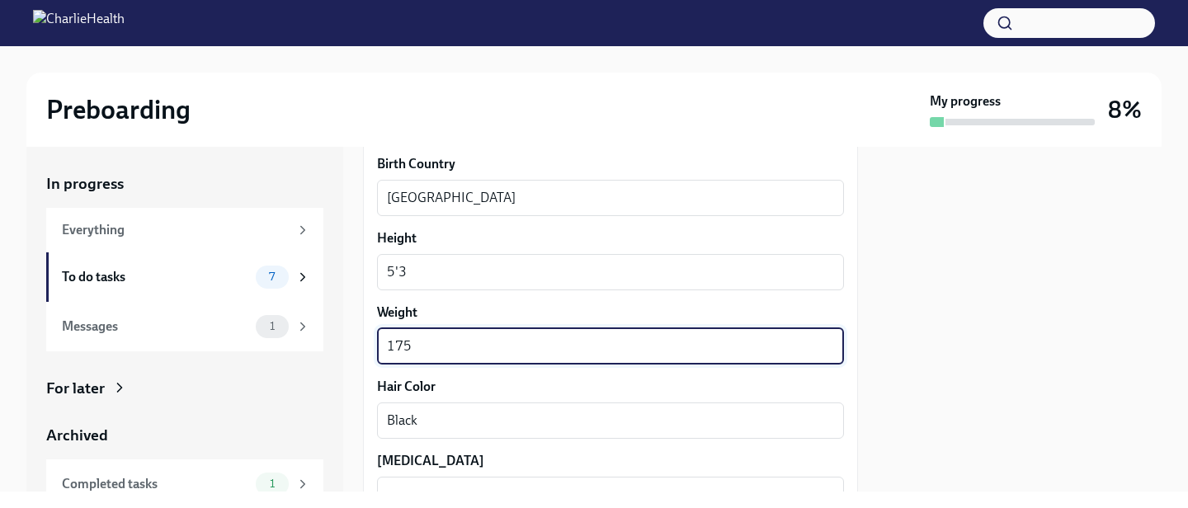
drag, startPoint x: 421, startPoint y: 346, endPoint x: 396, endPoint y: 345, distance: 24.8
click at [396, 345] on textarea "175" at bounding box center [610, 347] width 447 height 20
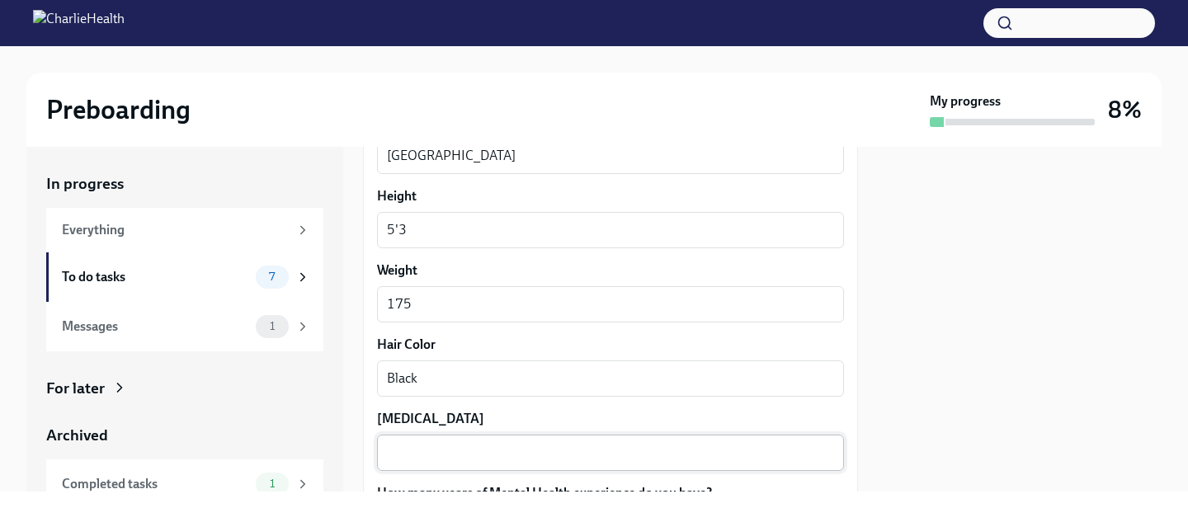
click at [413, 439] on div "x ​" at bounding box center [610, 453] width 467 height 36
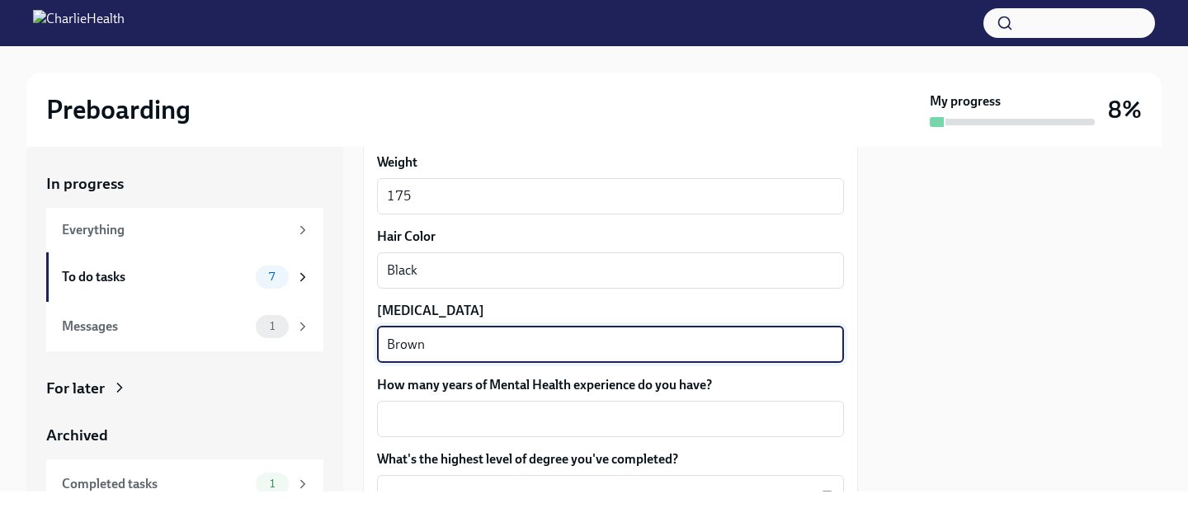
scroll to position [1489, 0]
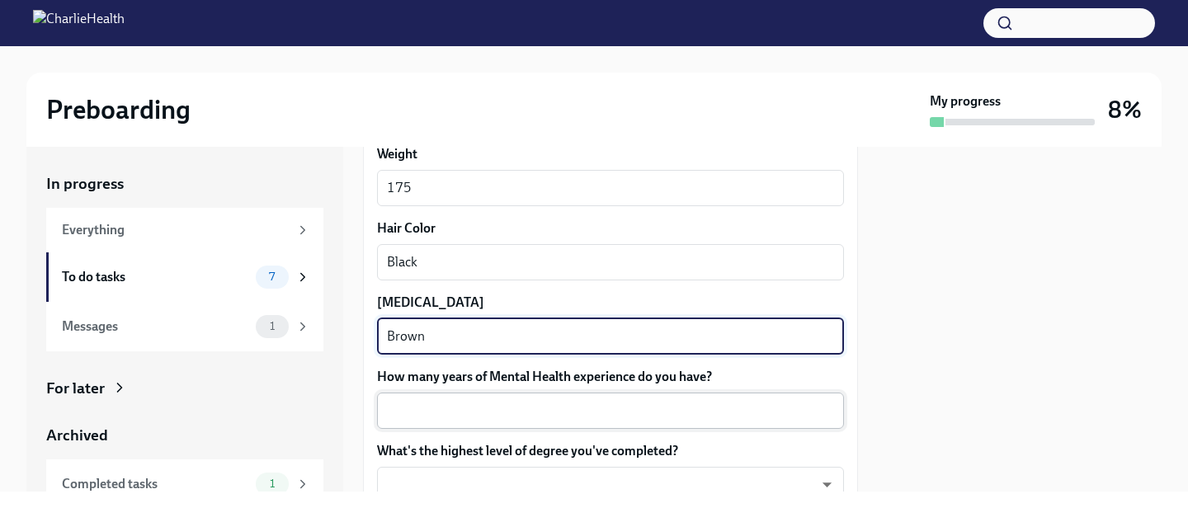
type textarea "Brown"
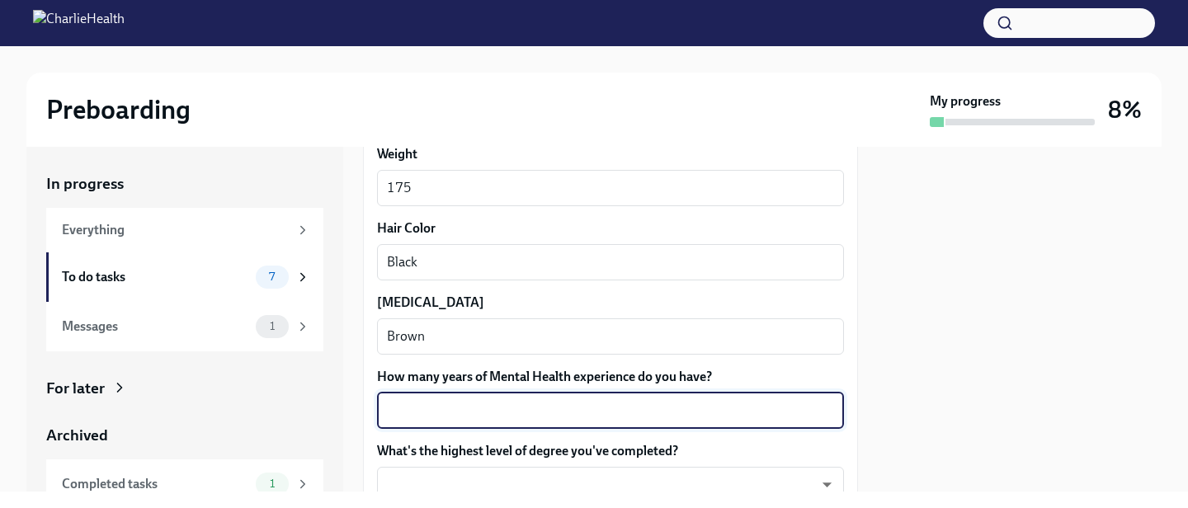
click at [421, 406] on textarea "How many years of Mental Health experience do you have?" at bounding box center [610, 411] width 447 height 20
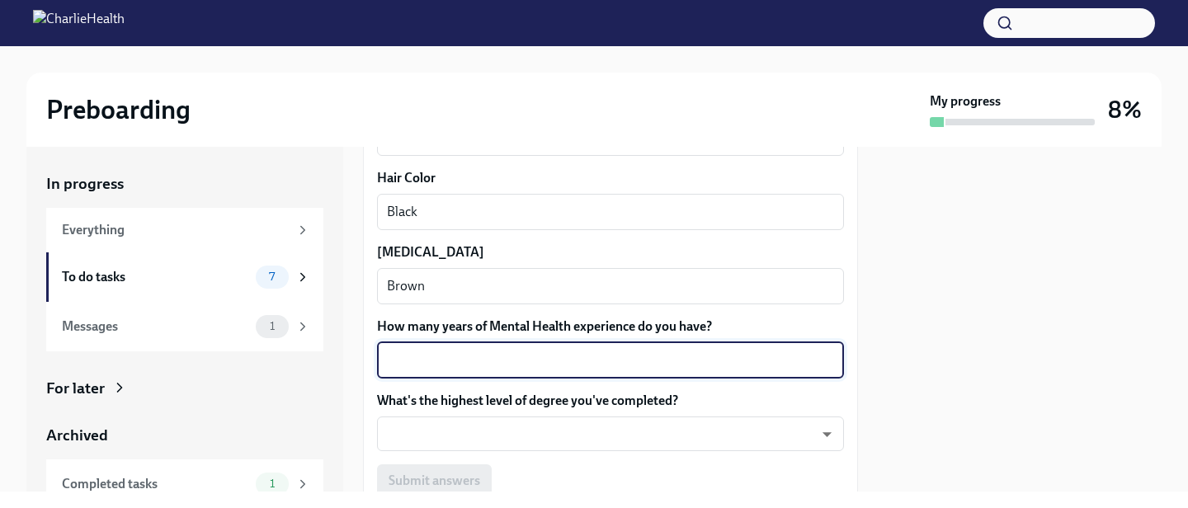
scroll to position [1555, 0]
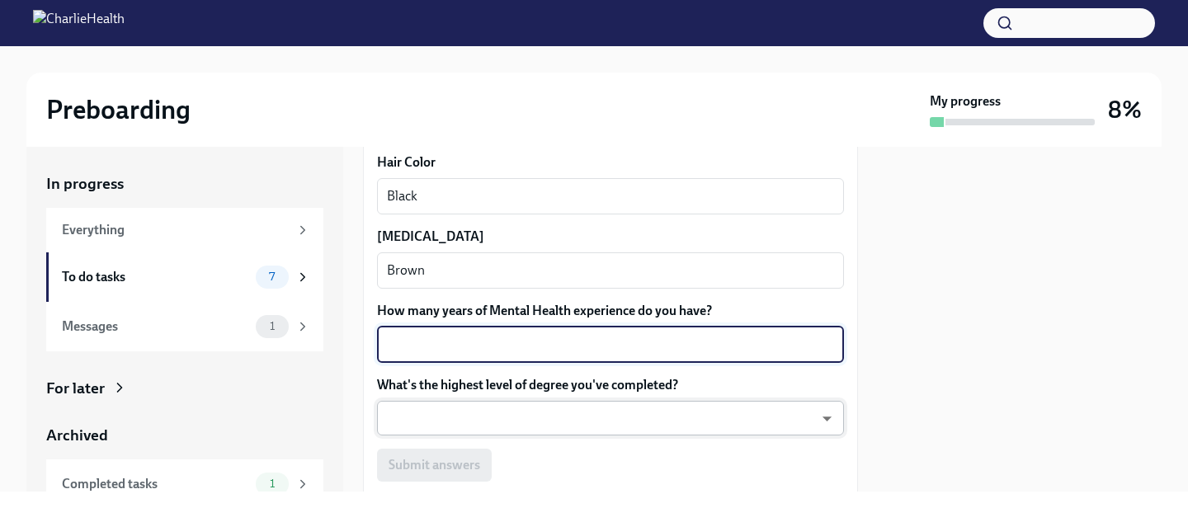
click at [422, 406] on body "Preboarding My progress 8% In progress Everything To do tasks 7 Messages 1 For …" at bounding box center [594, 254] width 1188 height 508
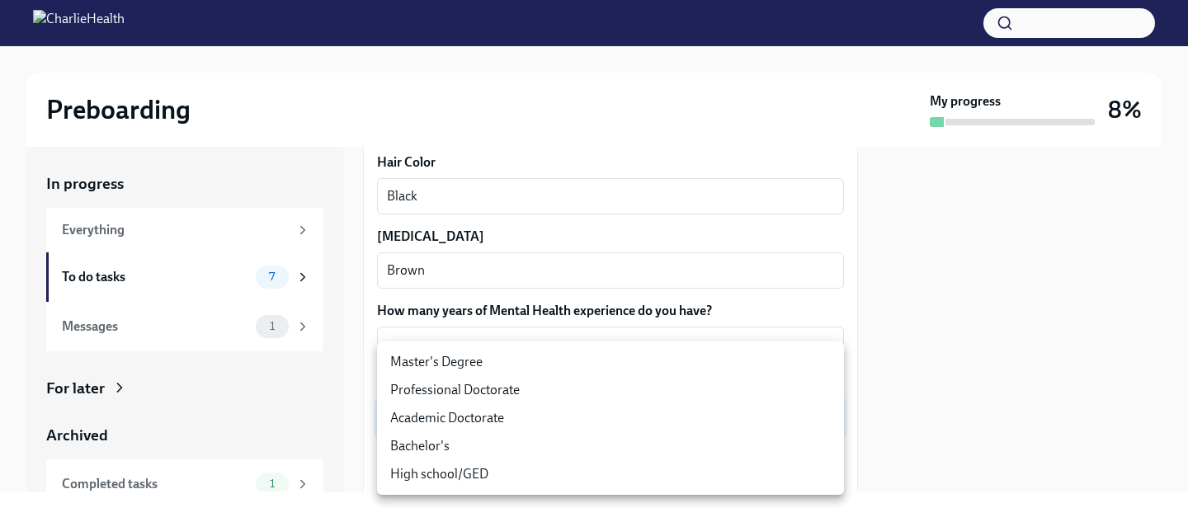
click at [446, 360] on li "Master's Degree" at bounding box center [610, 362] width 467 height 28
type input "2vBr-ghkD"
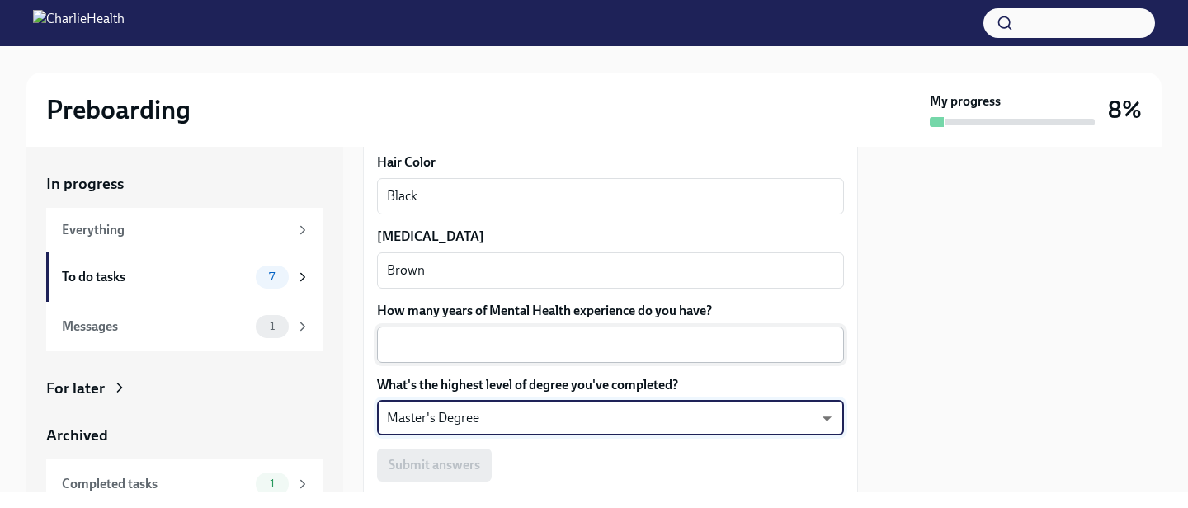
click at [434, 356] on div "x ​" at bounding box center [610, 345] width 467 height 36
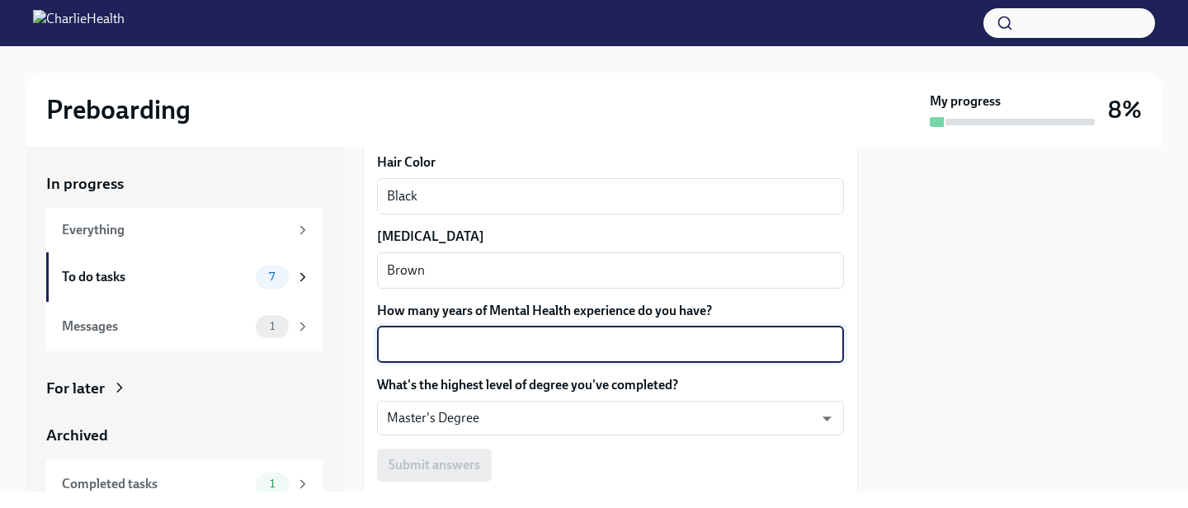
click at [433, 341] on textarea "How many years of Mental Health experience do you have?" at bounding box center [610, 345] width 447 height 20
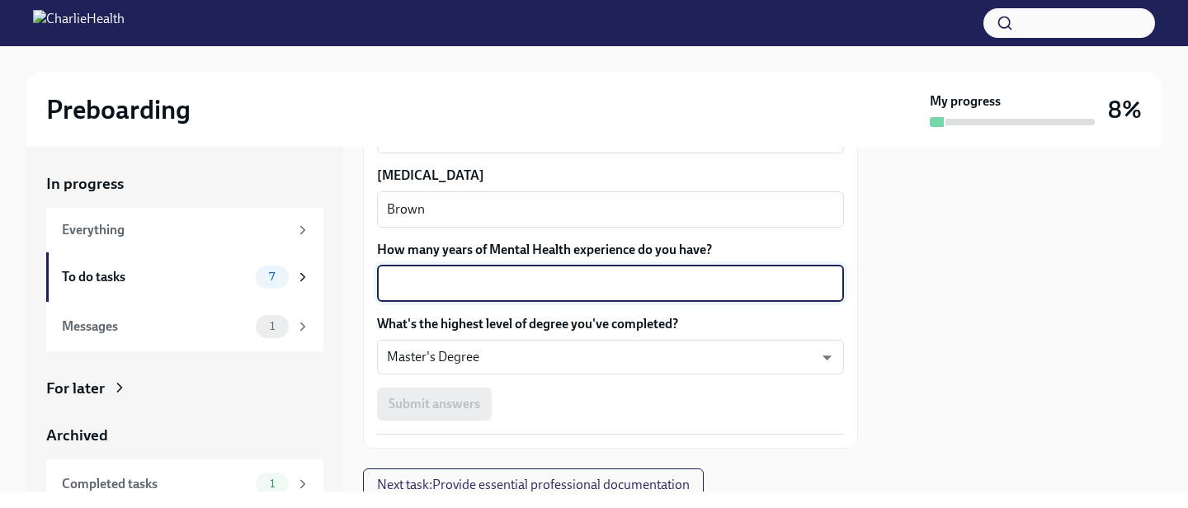
scroll to position [1617, 0]
click at [419, 279] on textarea "How many years of Mental Health experience do you have?" at bounding box center [610, 283] width 447 height 20
click at [425, 282] on textarea "How many years of Mental Health experience do you have?" at bounding box center [610, 283] width 447 height 20
type textarea "1"
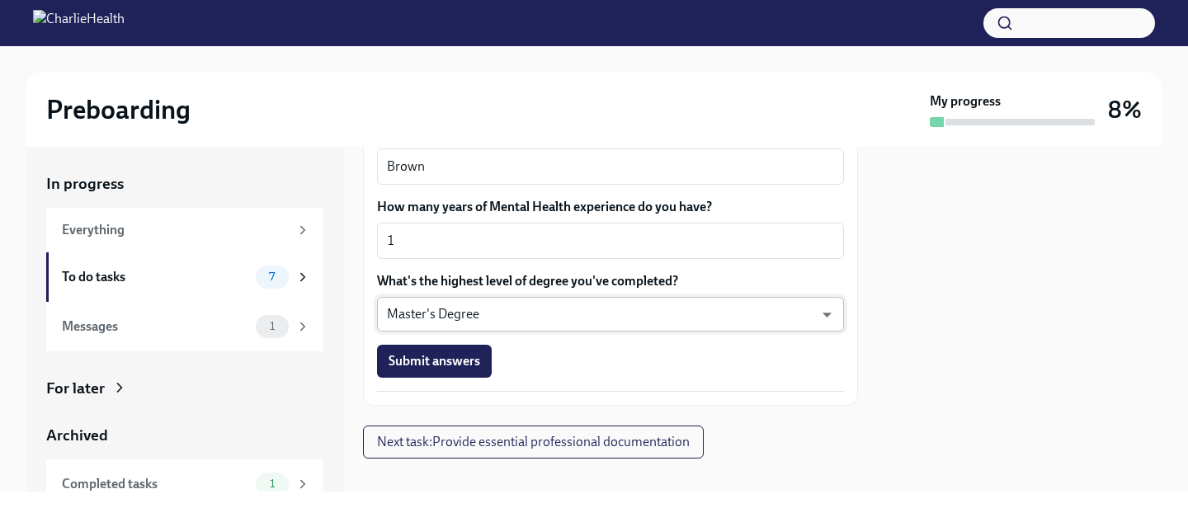
scroll to position [1679, 0]
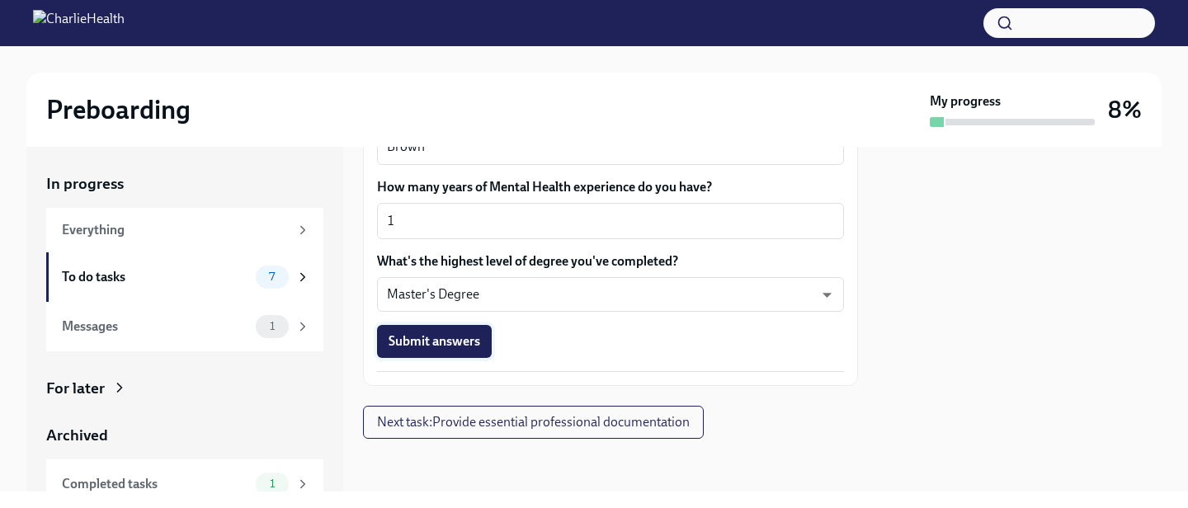
click at [424, 341] on span "Submit answers" at bounding box center [434, 341] width 92 height 16
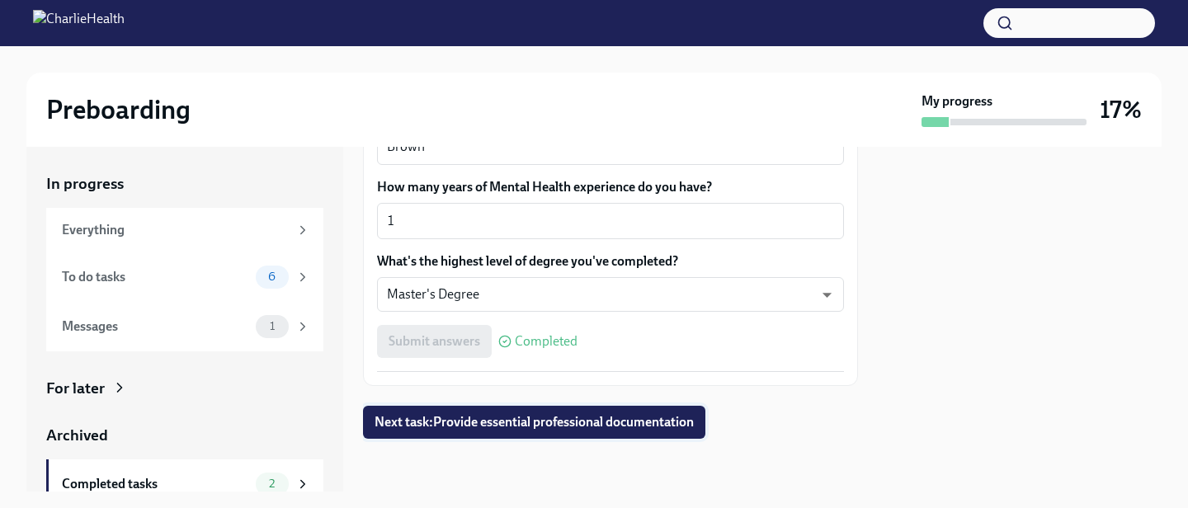
click at [409, 419] on span "Next task : Provide essential professional documentation" at bounding box center [533, 422] width 319 height 16
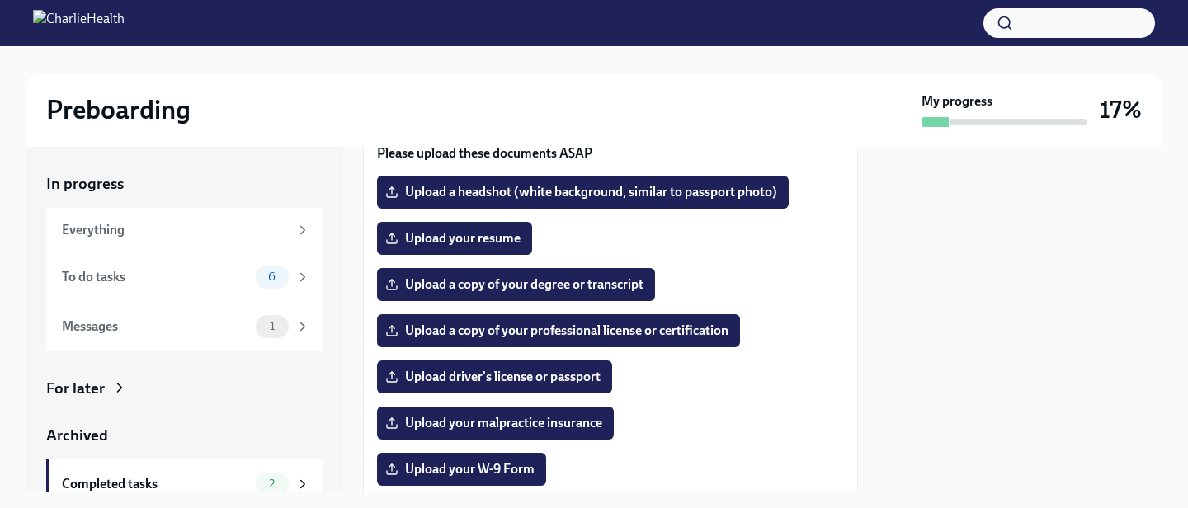
scroll to position [183, 0]
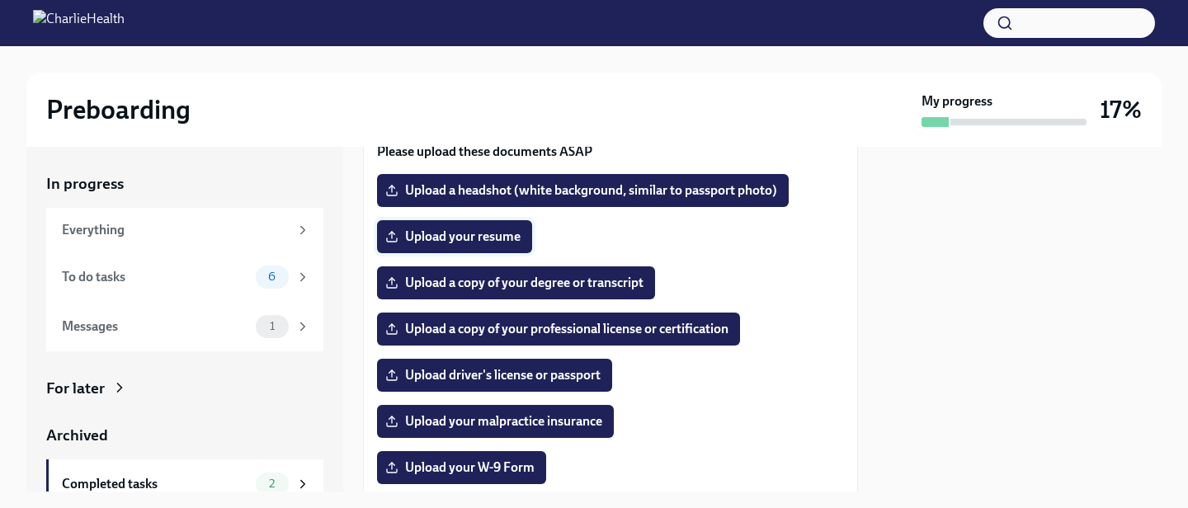
click at [436, 232] on span "Upload your resume" at bounding box center [454, 236] width 132 height 16
click at [0, 0] on input "Upload your resume" at bounding box center [0, 0] width 0 height 0
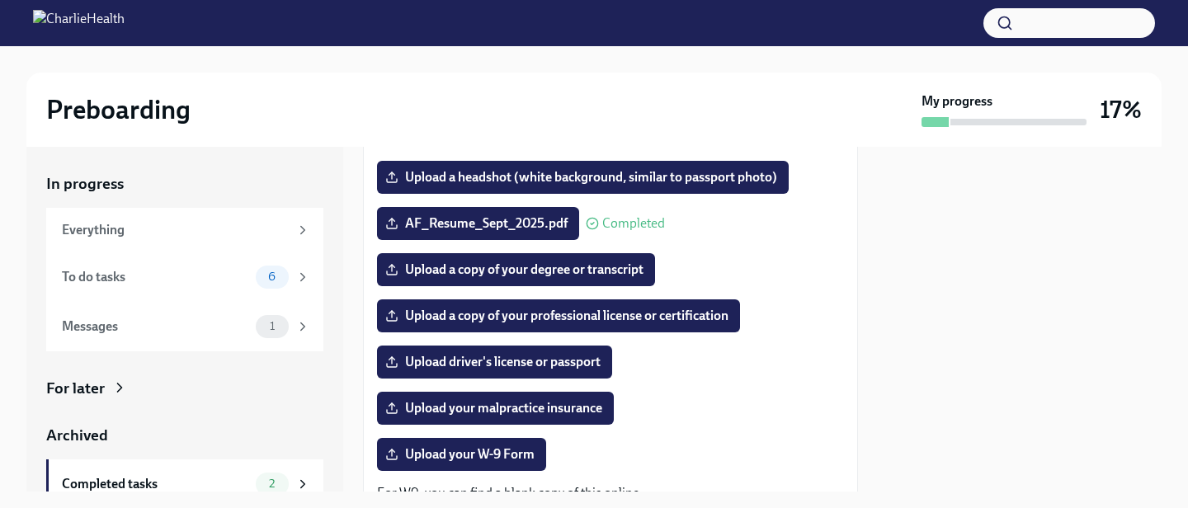
scroll to position [197, 0]
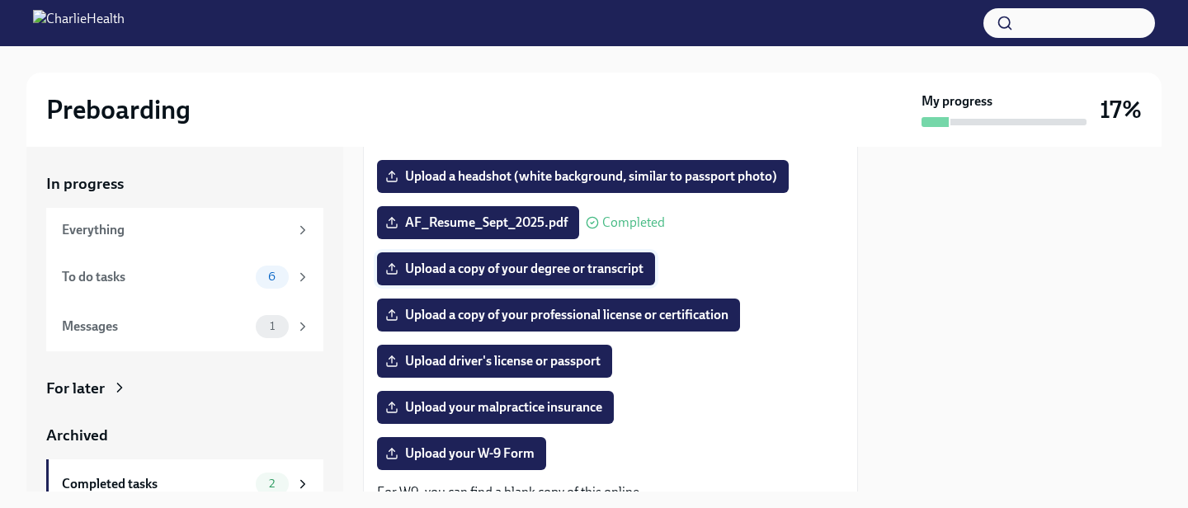
click at [624, 265] on span "Upload a copy of your degree or transcript" at bounding box center [515, 269] width 255 height 16
click at [0, 0] on input "Upload a copy of your degree or transcript" at bounding box center [0, 0] width 0 height 0
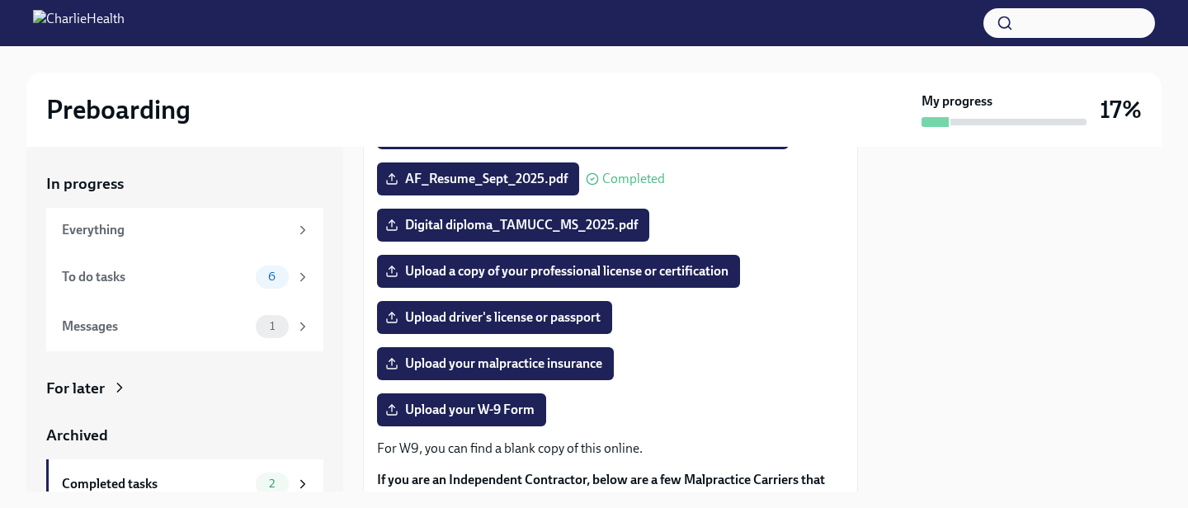
scroll to position [247, 0]
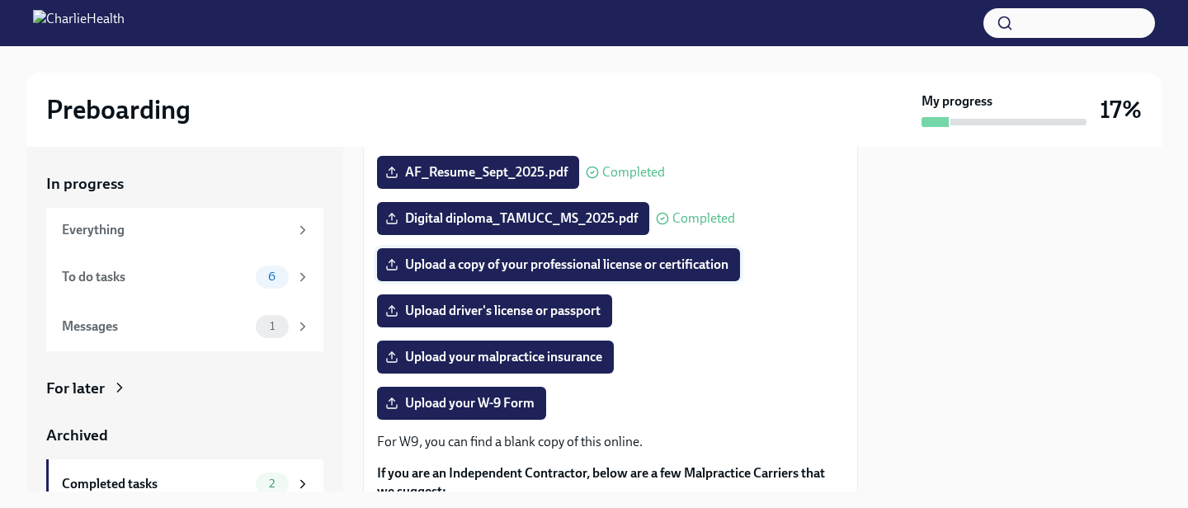
click at [600, 266] on span "Upload a copy of your professional license or certification" at bounding box center [558, 265] width 340 height 16
click at [0, 0] on input "Upload a copy of your professional license or certification" at bounding box center [0, 0] width 0 height 0
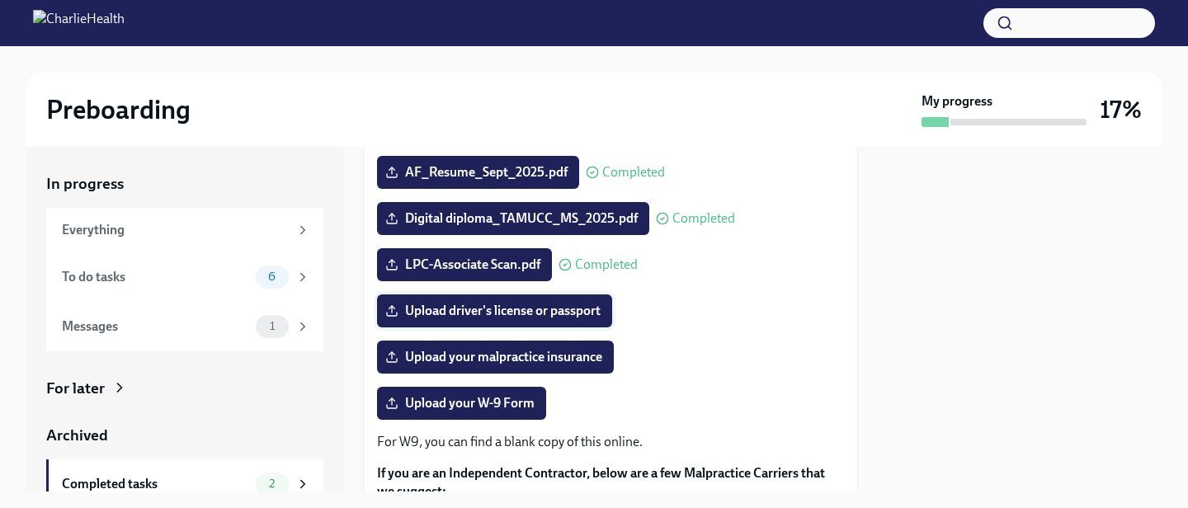
click at [591, 308] on span "Upload driver's license or passport" at bounding box center [494, 311] width 212 height 16
click at [0, 0] on input "Upload driver's license or passport" at bounding box center [0, 0] width 0 height 0
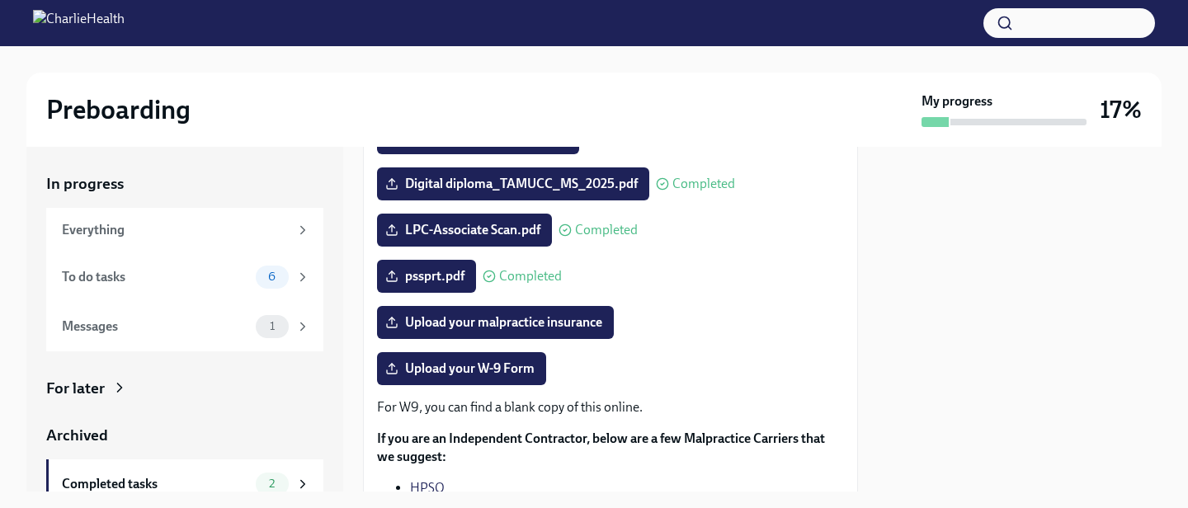
scroll to position [314, 0]
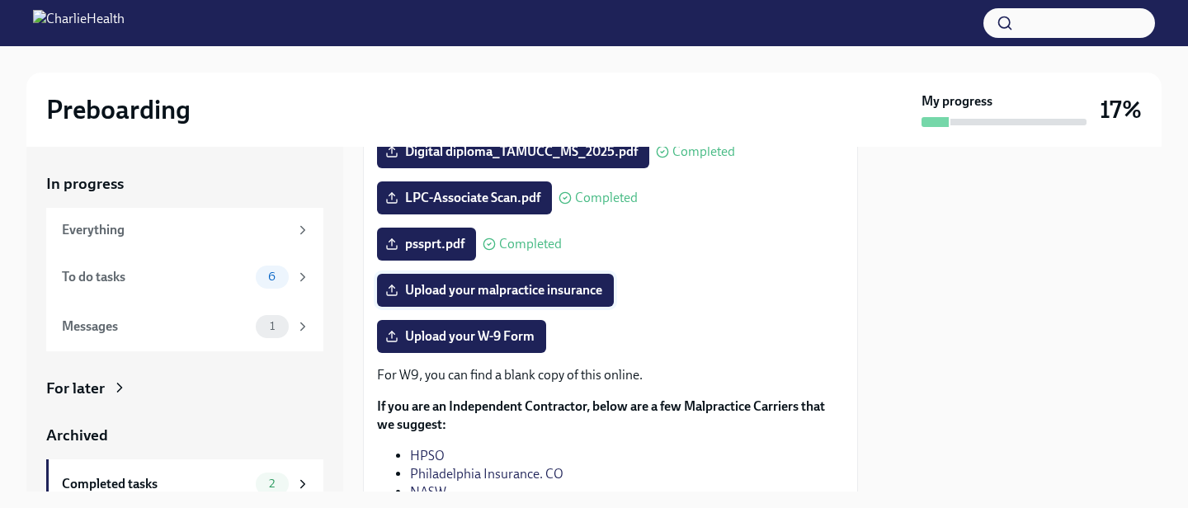
click at [551, 290] on span "Upload your malpractice insurance" at bounding box center [495, 290] width 214 height 16
click at [0, 0] on input "Upload your malpractice insurance" at bounding box center [0, 0] width 0 height 0
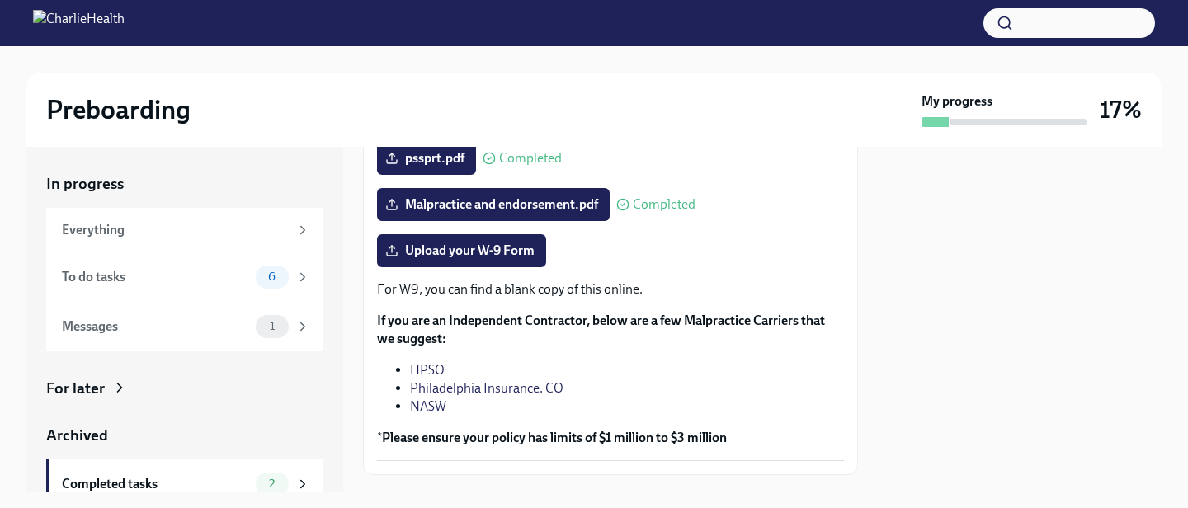
scroll to position [397, 0]
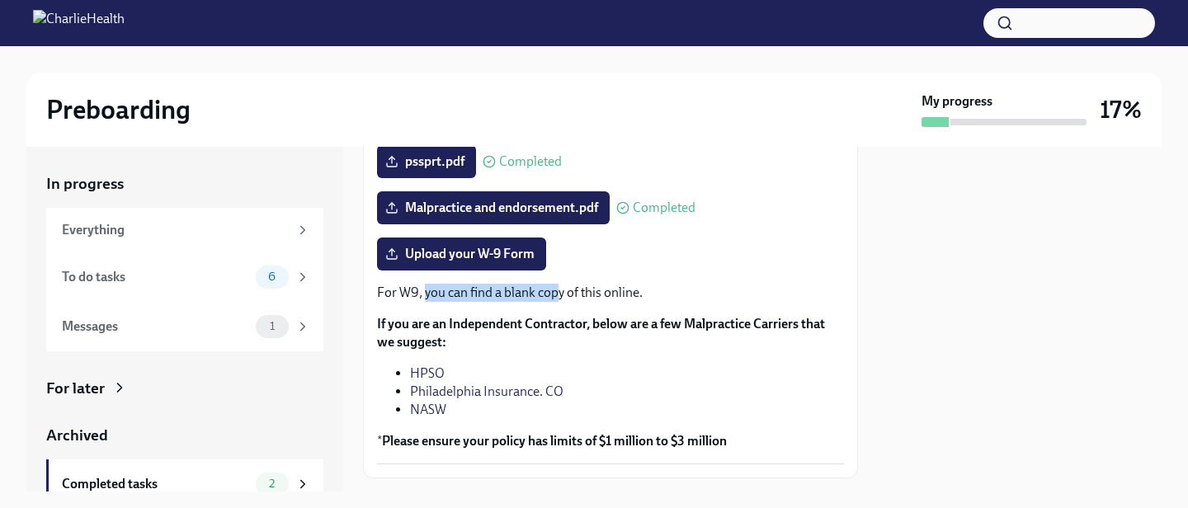
drag, startPoint x: 425, startPoint y: 296, endPoint x: 567, endPoint y: 294, distance: 142.7
click at [559, 295] on p "For W9, you can find a blank copy of this online." at bounding box center [610, 293] width 467 height 18
click at [577, 294] on p "For W9, you can find a blank copy of this online." at bounding box center [610, 293] width 467 height 18
click at [496, 248] on span "Upload your W-9 Form" at bounding box center [461, 254] width 146 height 16
click at [0, 0] on input "Upload your W-9 Form" at bounding box center [0, 0] width 0 height 0
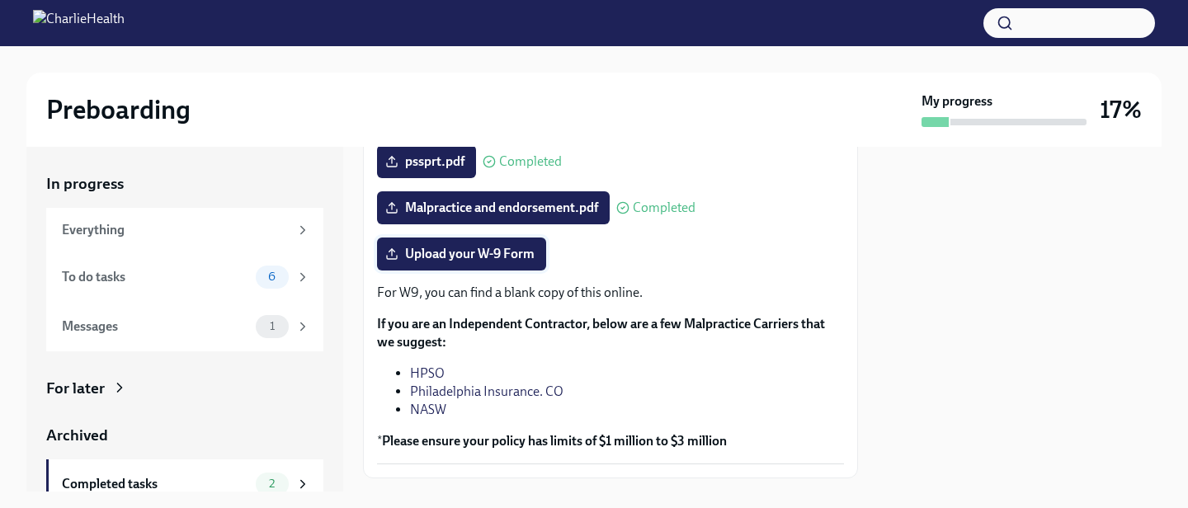
click at [511, 252] on span "Upload your W-9 Form" at bounding box center [461, 254] width 146 height 16
click at [0, 0] on input "Upload your W-9 Form" at bounding box center [0, 0] width 0 height 0
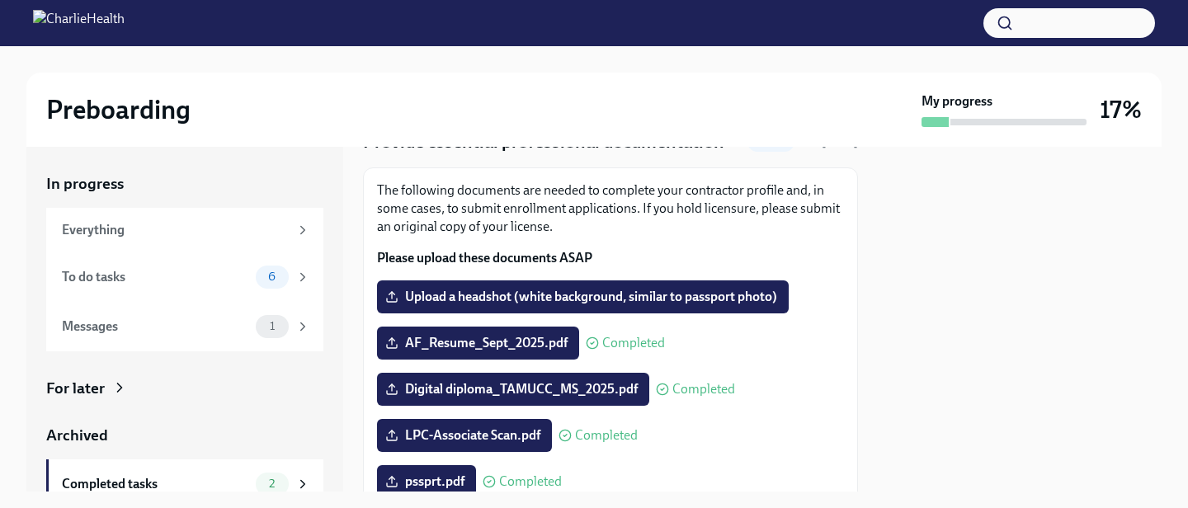
scroll to position [76, 0]
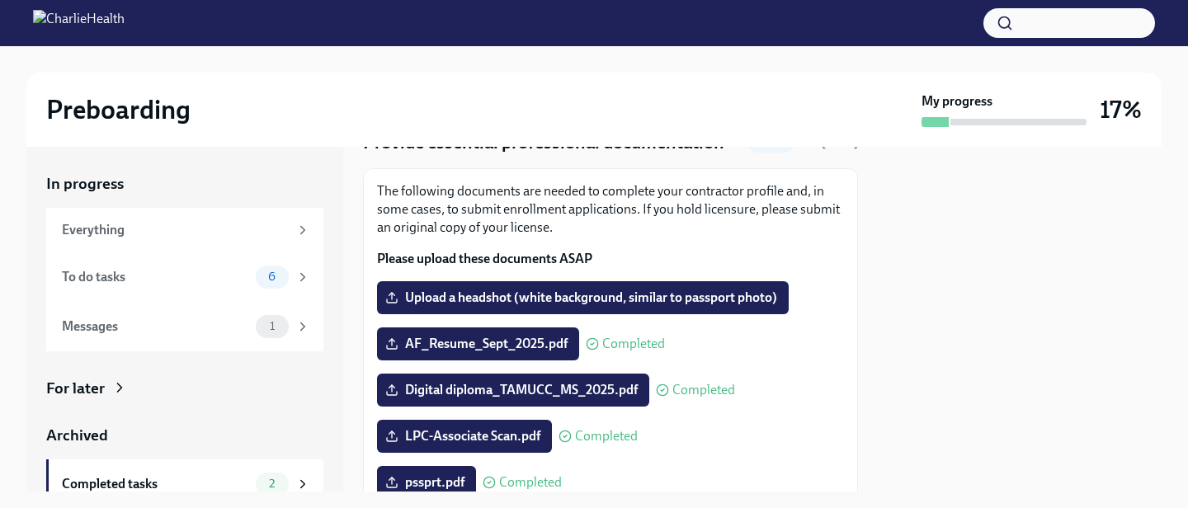
click at [724, 337] on div "AF_Resume_Sept_2025.pdf Completed" at bounding box center [610, 343] width 467 height 33
click at [474, 298] on span "Upload a headshot (white background, similar to passport photo)" at bounding box center [582, 298] width 388 height 16
click at [0, 0] on input "Upload a headshot (white background, similar to passport photo)" at bounding box center [0, 0] width 0 height 0
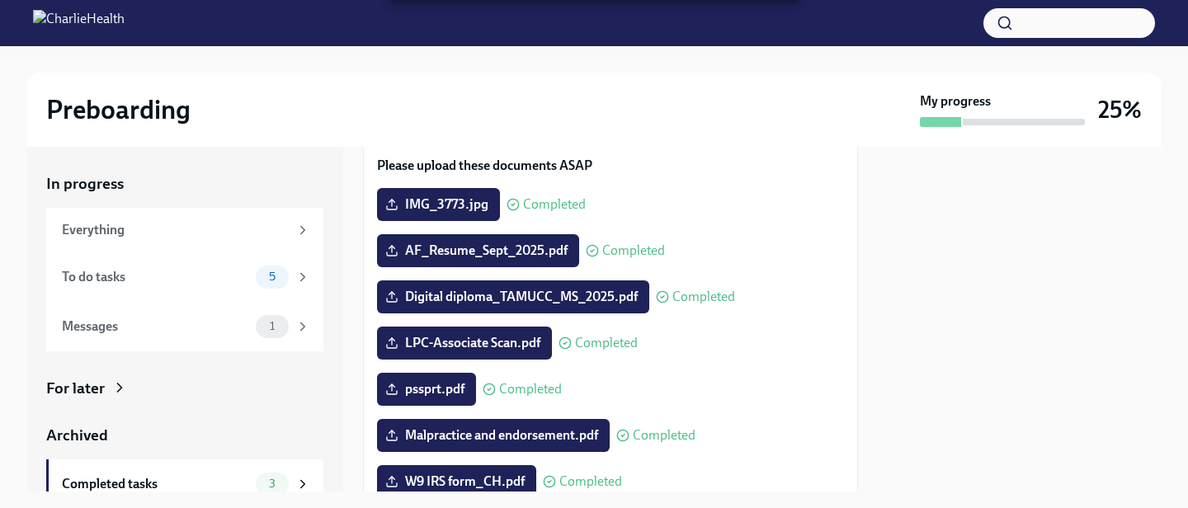
scroll to position [489, 0]
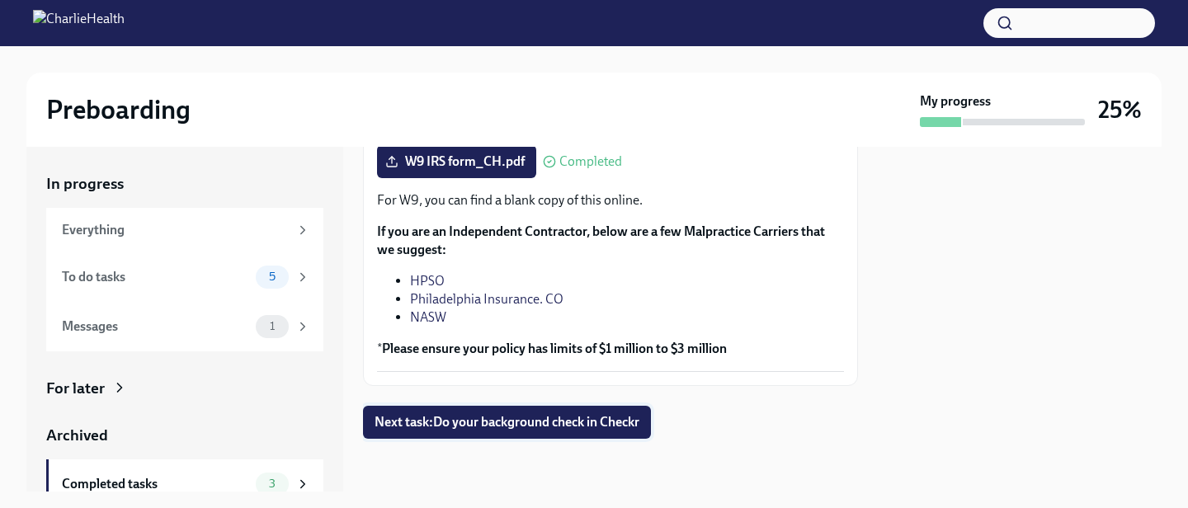
click at [526, 421] on span "Next task : Do your background check in Checkr" at bounding box center [506, 422] width 265 height 16
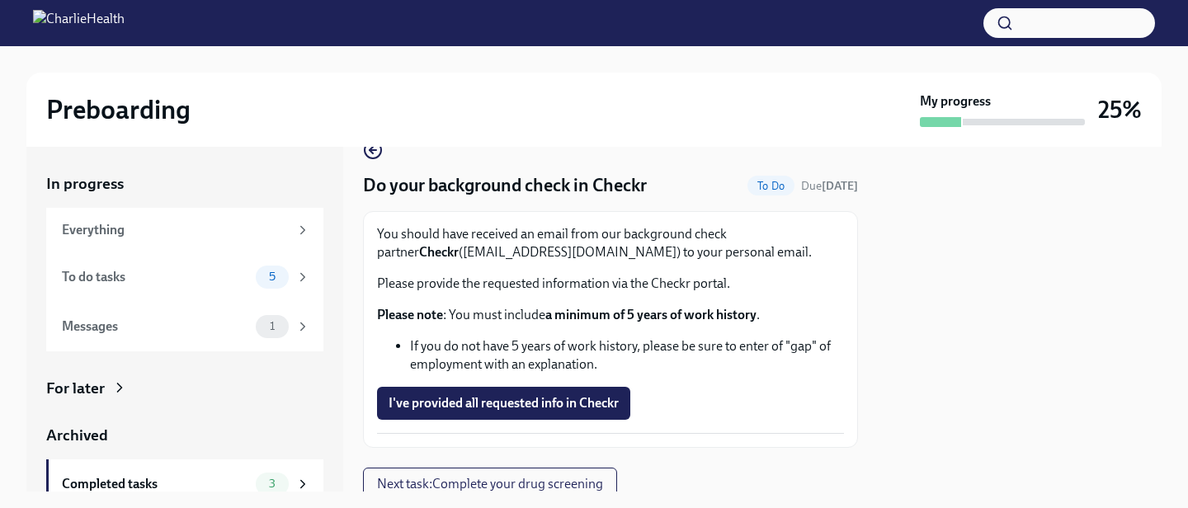
scroll to position [44, 0]
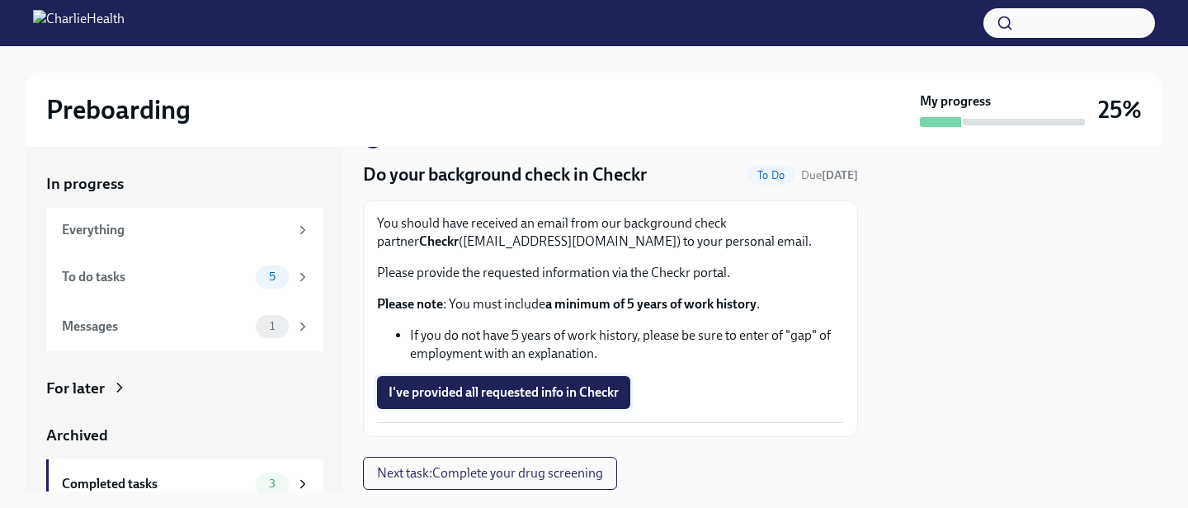
click at [469, 388] on span "I've provided all requested info in Checkr" at bounding box center [503, 392] width 230 height 16
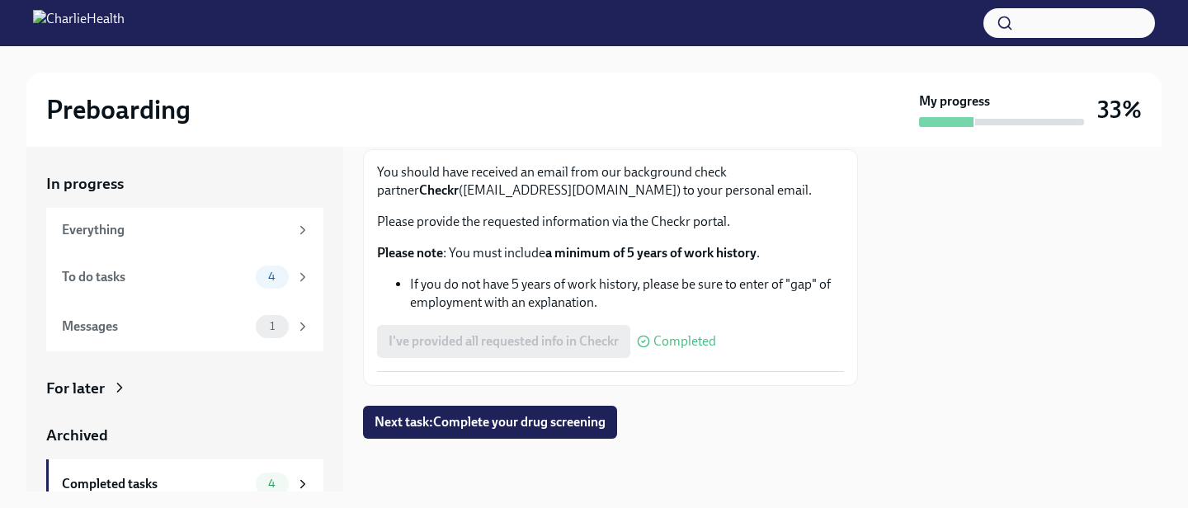
scroll to position [95, 0]
click at [483, 412] on button "Next task : Complete your drug screening" at bounding box center [490, 422] width 254 height 33
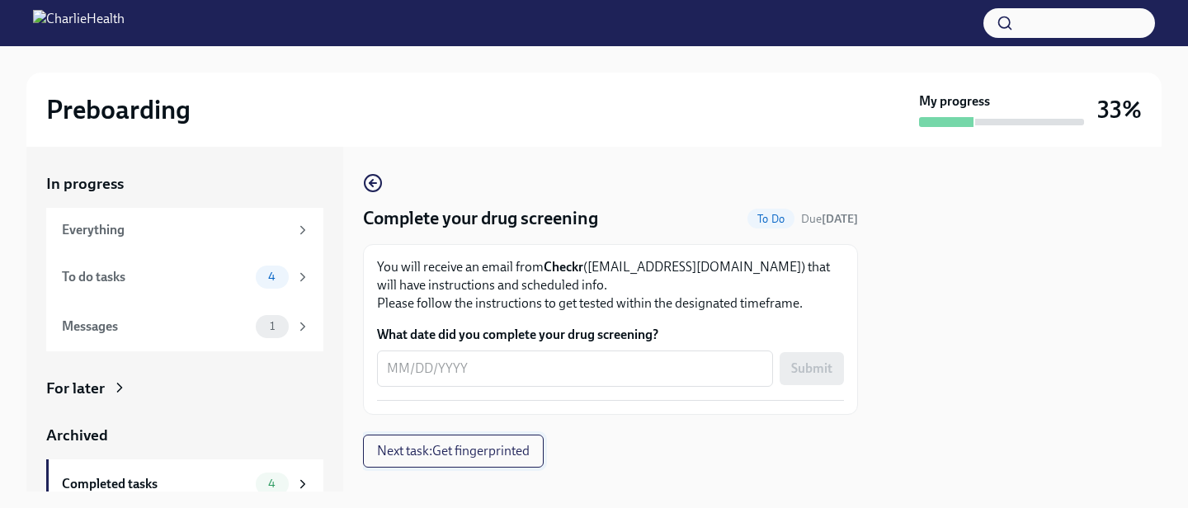
click at [429, 454] on span "Next task : Get fingerprinted" at bounding box center [453, 451] width 153 height 16
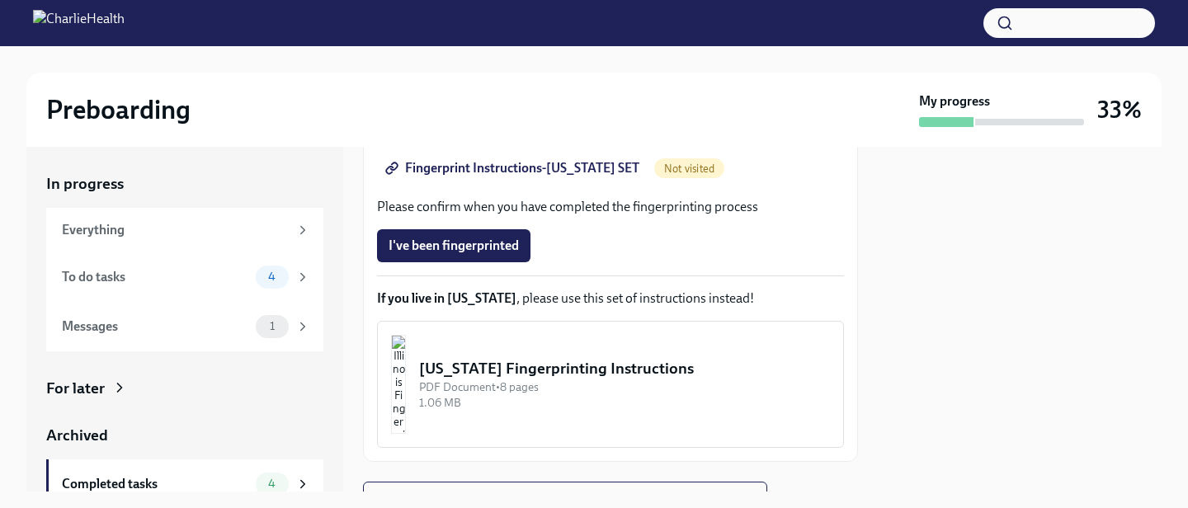
scroll to position [509, 0]
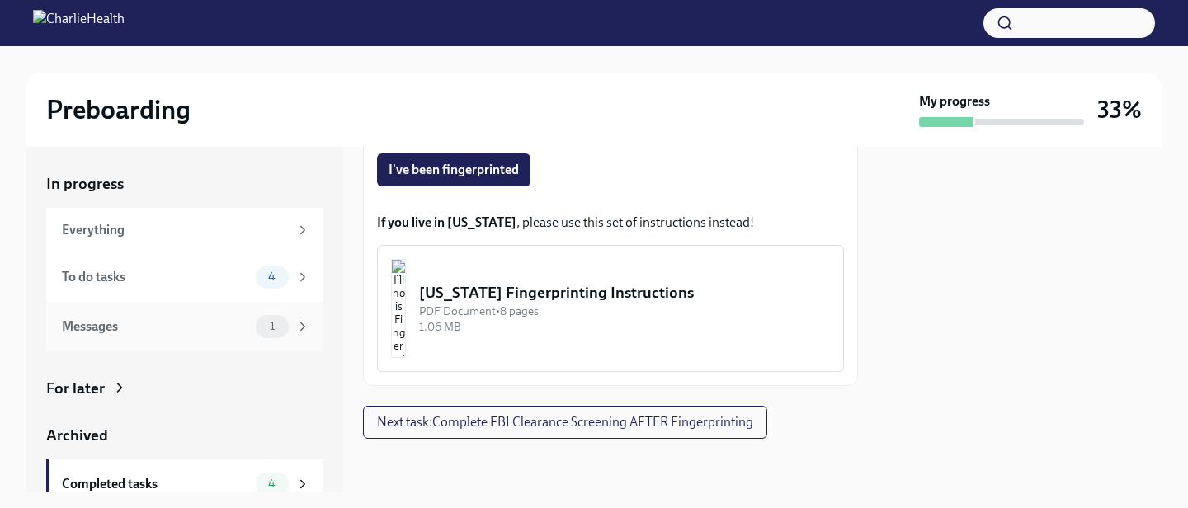
click at [279, 329] on span "1" at bounding box center [272, 326] width 25 height 12
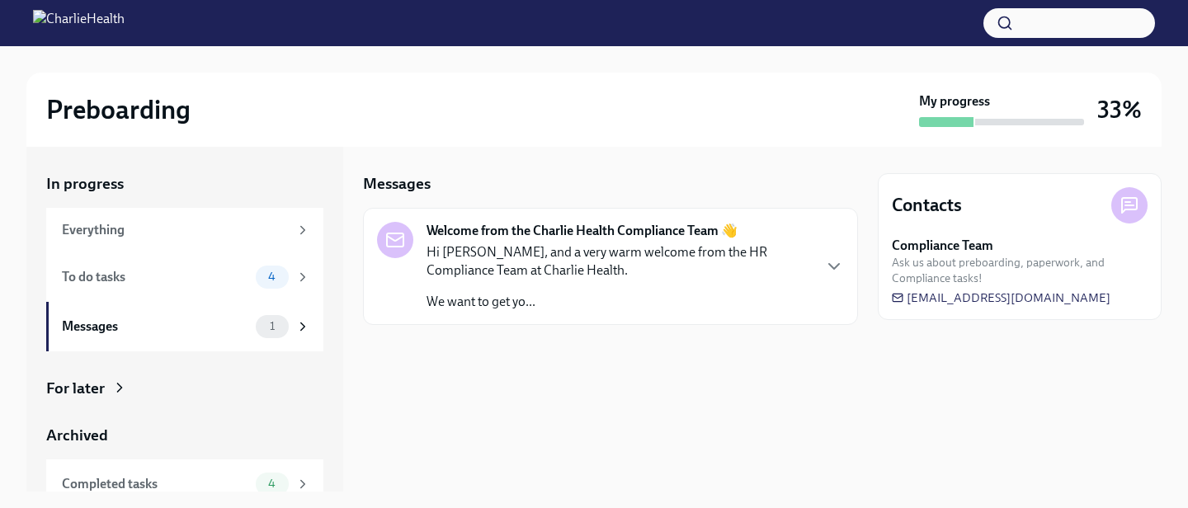
click at [489, 275] on p "Hi [PERSON_NAME], and a very warm welcome from the HR Compliance Team at Charli…" at bounding box center [618, 261] width 384 height 36
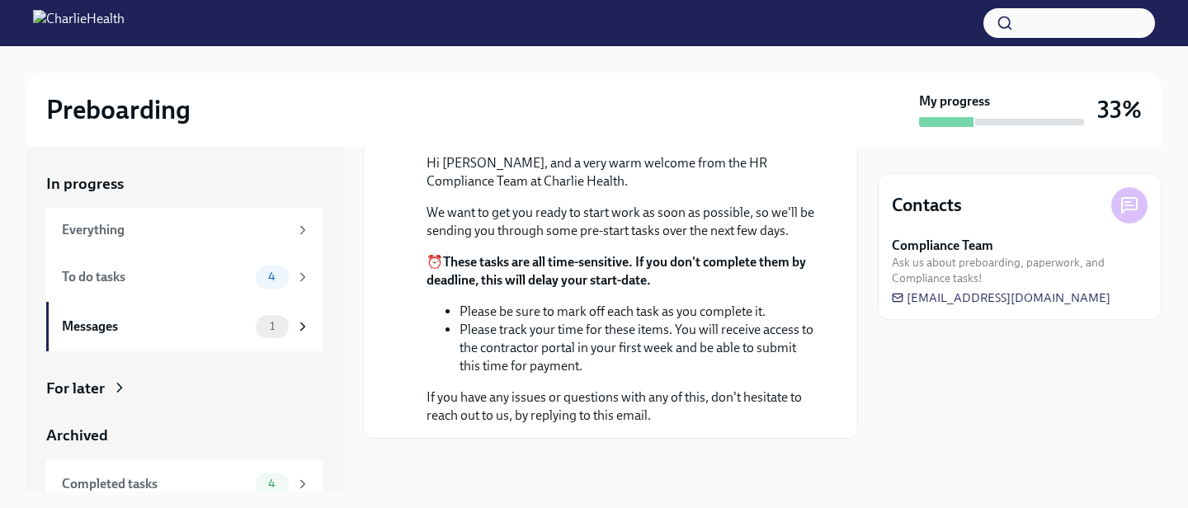
scroll to position [271, 0]
click at [283, 281] on span "4" at bounding box center [271, 277] width 27 height 12
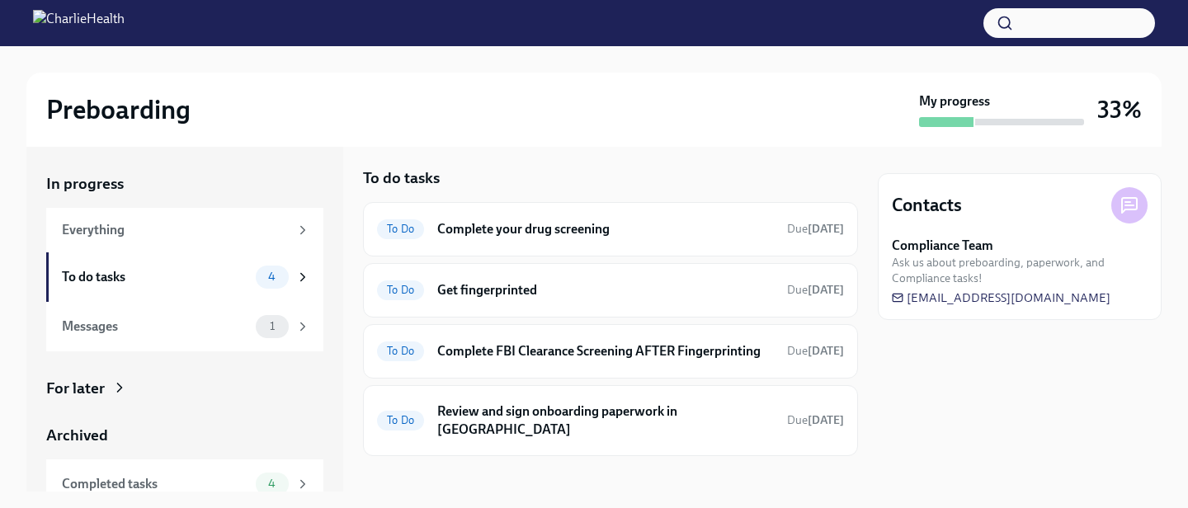
click at [340, 295] on div "In progress Everything To do tasks 4 Messages 1 For later Archived Completed ta…" at bounding box center [184, 319] width 317 height 345
click at [341, 252] on div "In progress Everything To do tasks 4 Messages 1 For later Archived Completed ta…" at bounding box center [184, 319] width 317 height 345
click at [340, 251] on div "In progress Everything To do tasks 4 Messages 1 For later Archived Completed ta…" at bounding box center [184, 319] width 317 height 345
click at [341, 252] on div "In progress Everything To do tasks 4 Messages 1 For later Archived Completed ta…" at bounding box center [184, 319] width 317 height 345
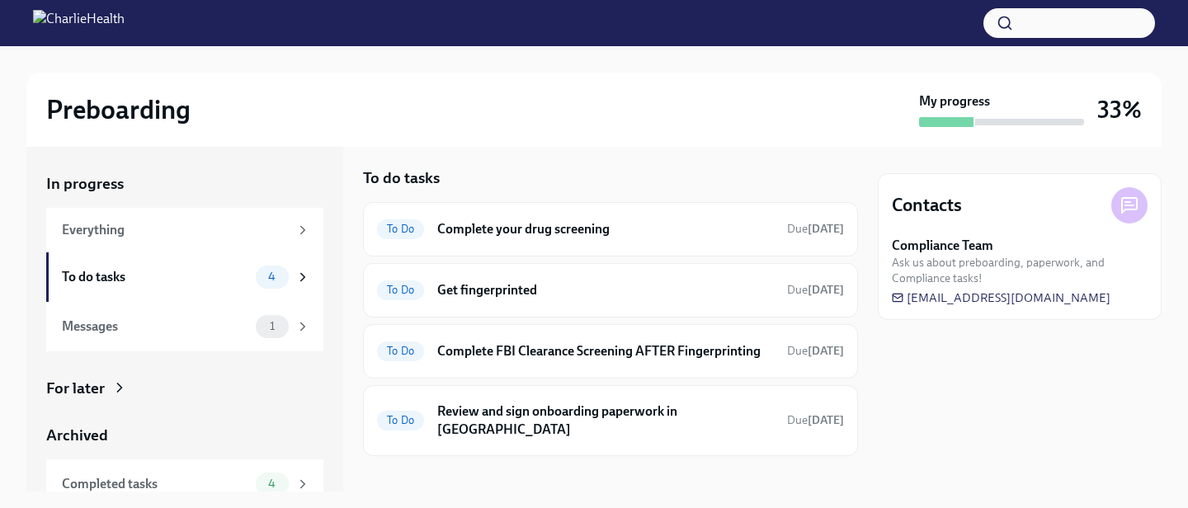
click at [341, 251] on div "In progress Everything To do tasks 4 Messages 1 For later Archived Completed ta…" at bounding box center [184, 319] width 317 height 345
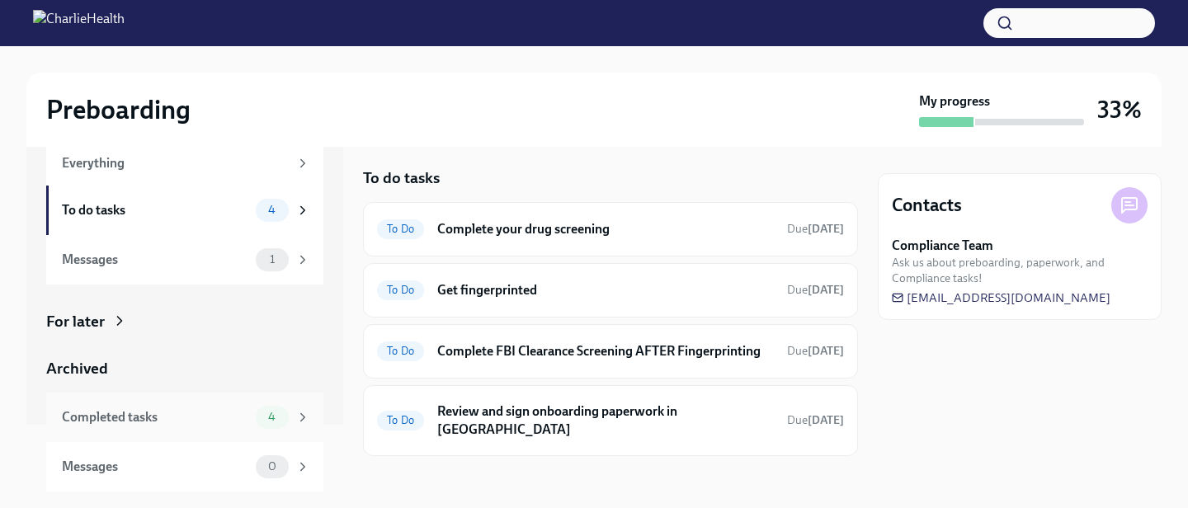
click at [256, 420] on div "4" at bounding box center [272, 417] width 33 height 23
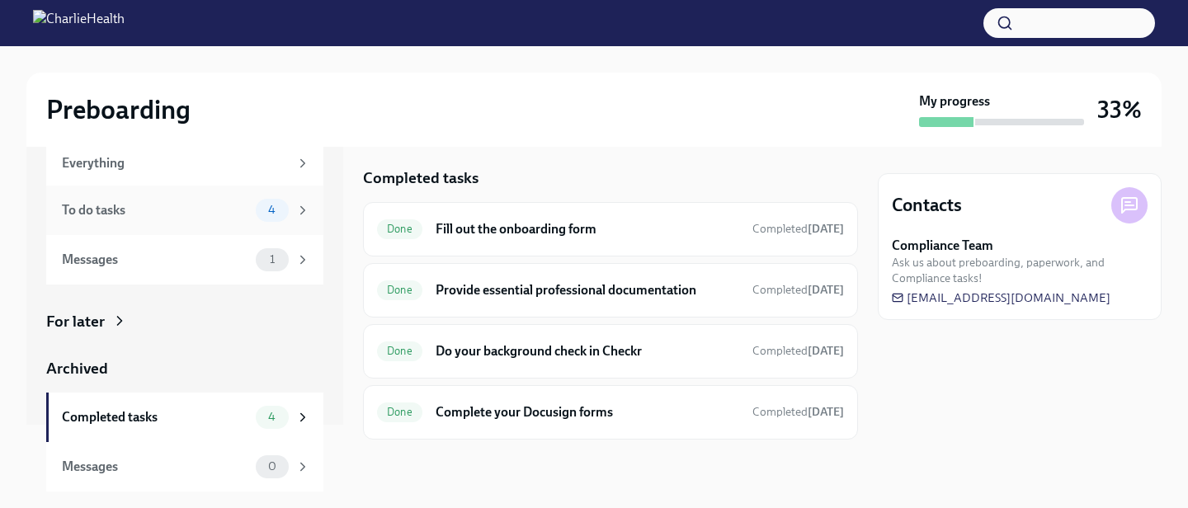
click at [274, 207] on span "4" at bounding box center [271, 210] width 27 height 12
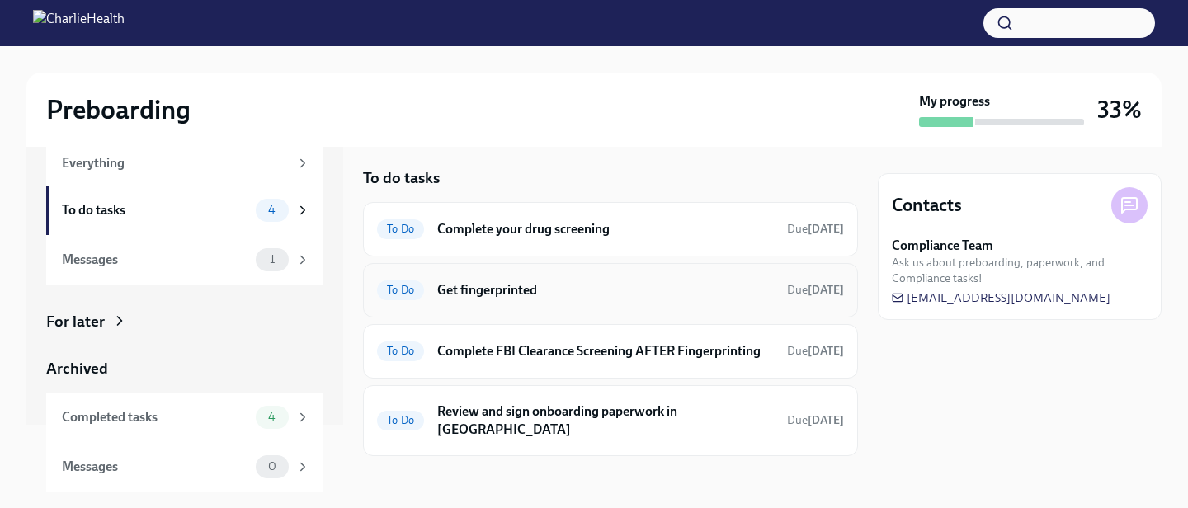
click at [499, 285] on h6 "Get fingerprinted" at bounding box center [605, 290] width 337 height 18
